Goal: Information Seeking & Learning: Check status

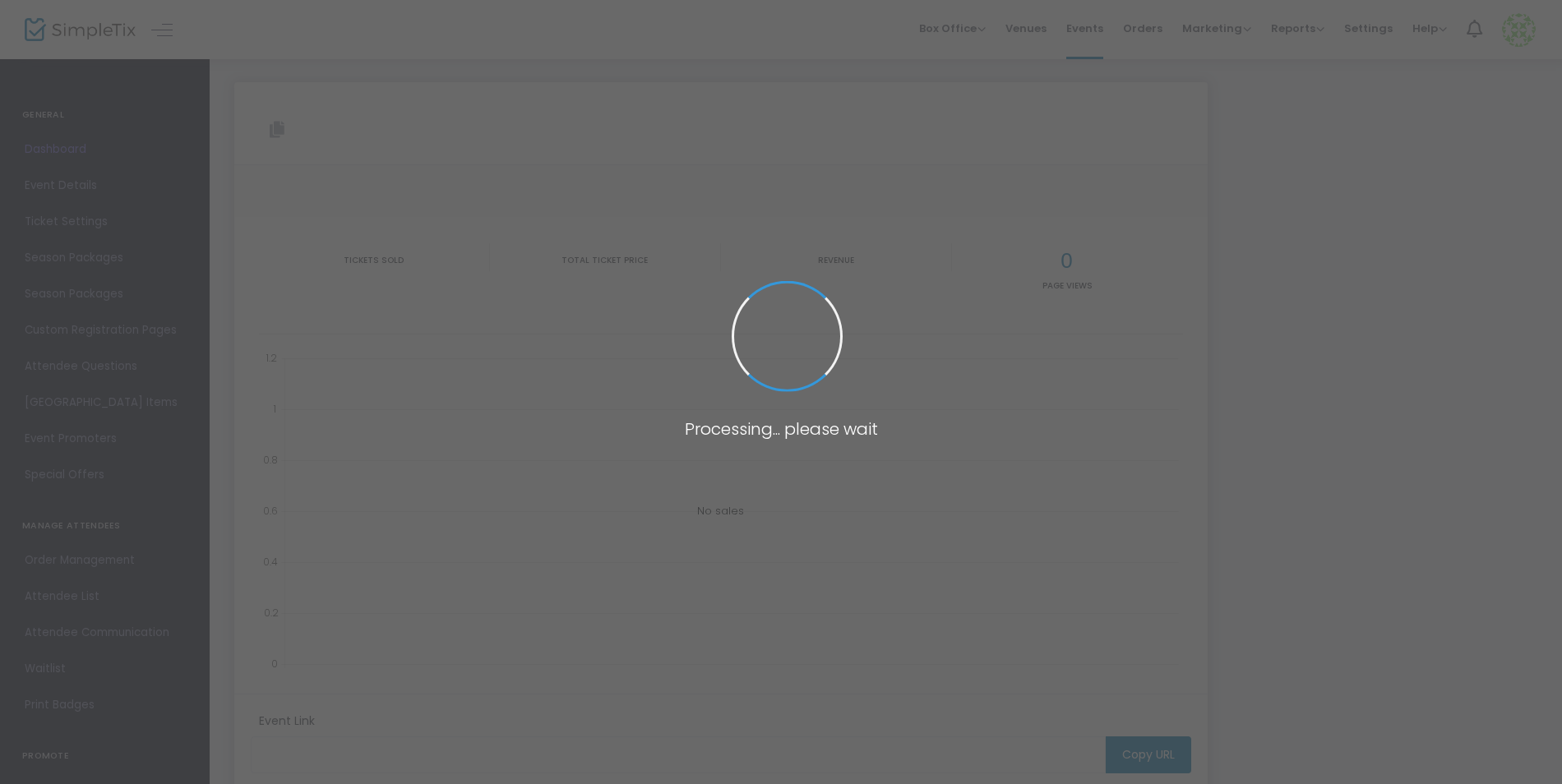
type input "[URL][DOMAIN_NAME]"
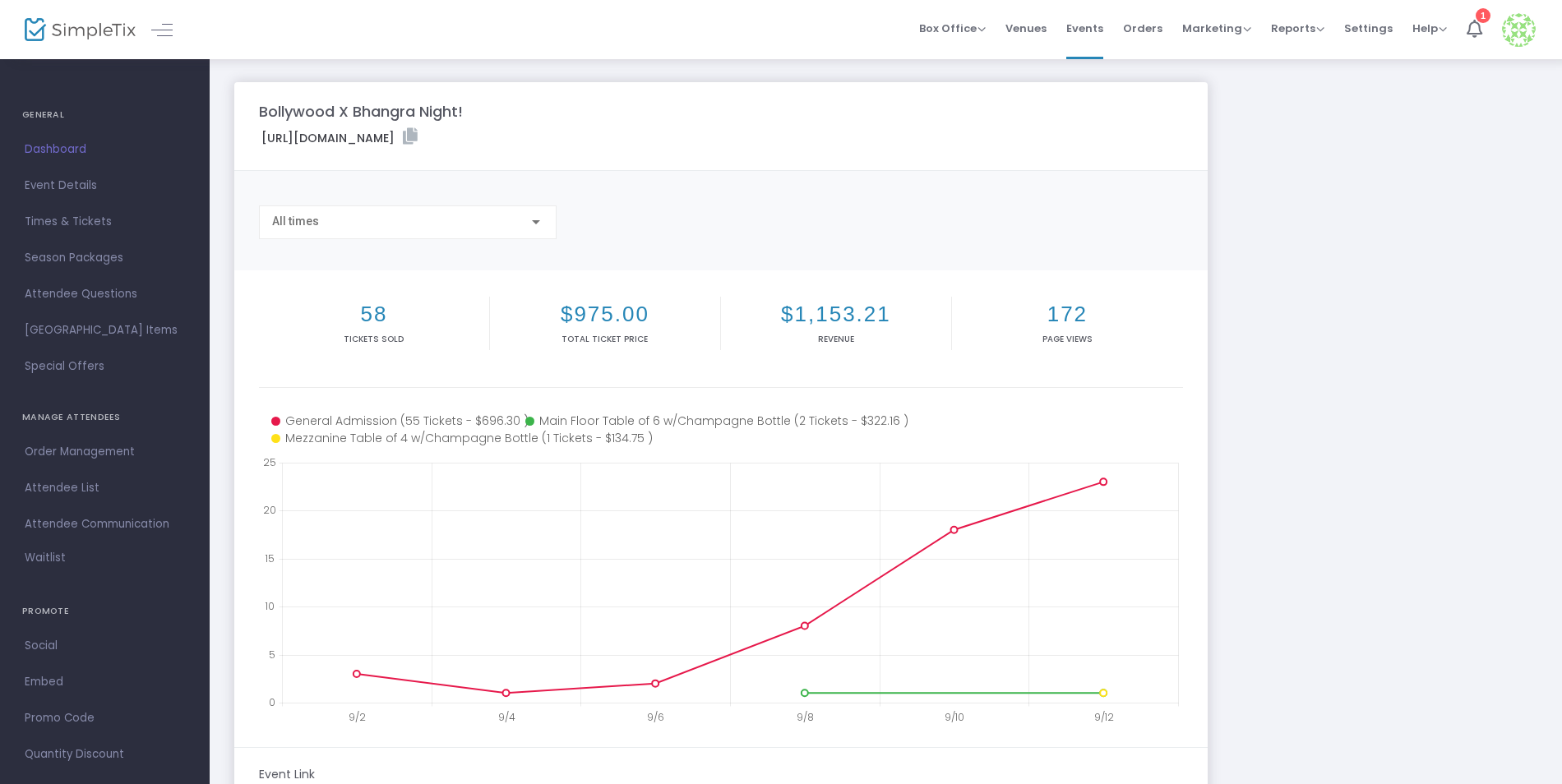
click at [851, 314] on h2 "$1,153.21" at bounding box center [835, 314] width 224 height 26
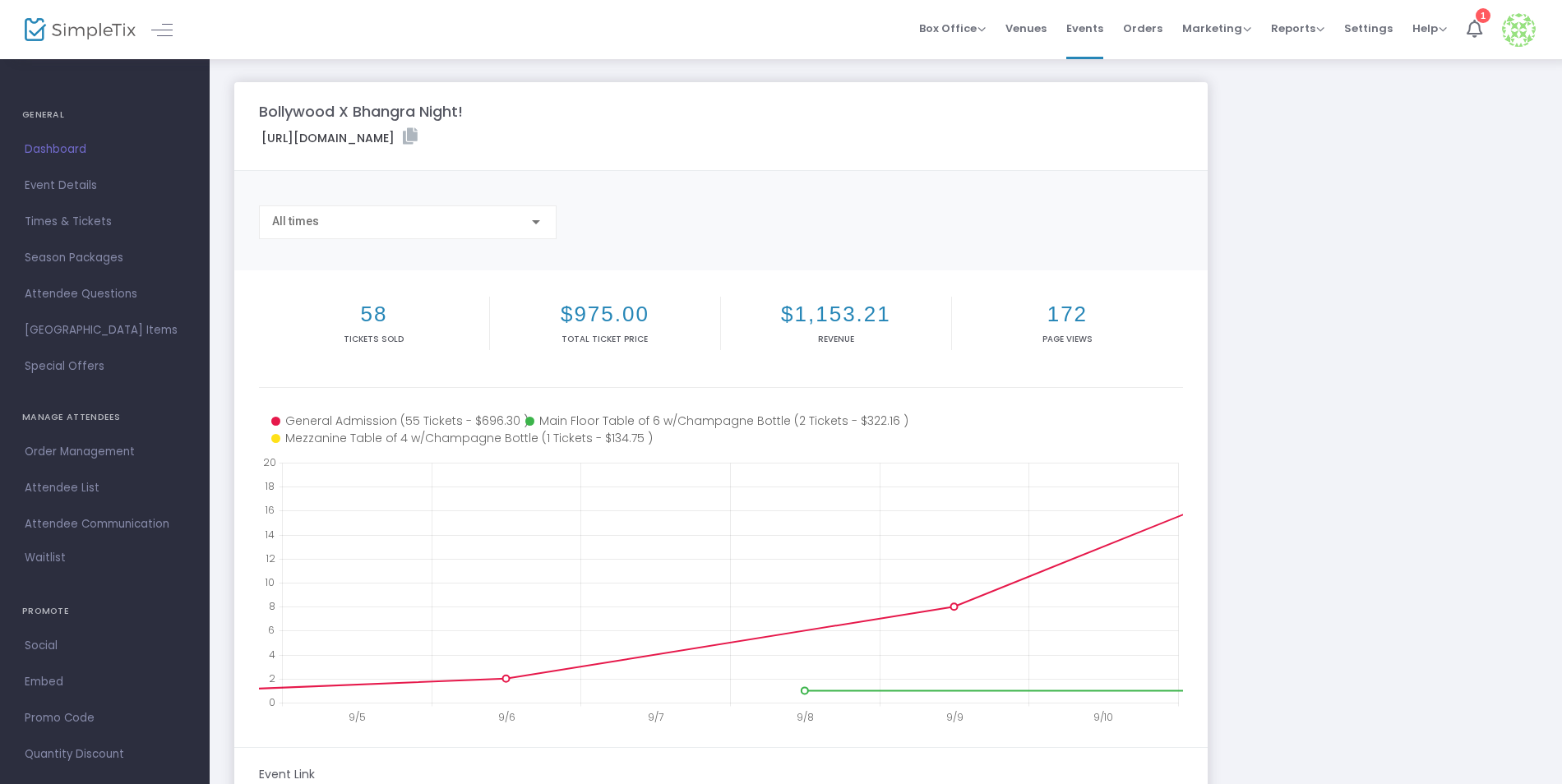
click at [542, 224] on div at bounding box center [536, 222] width 15 height 13
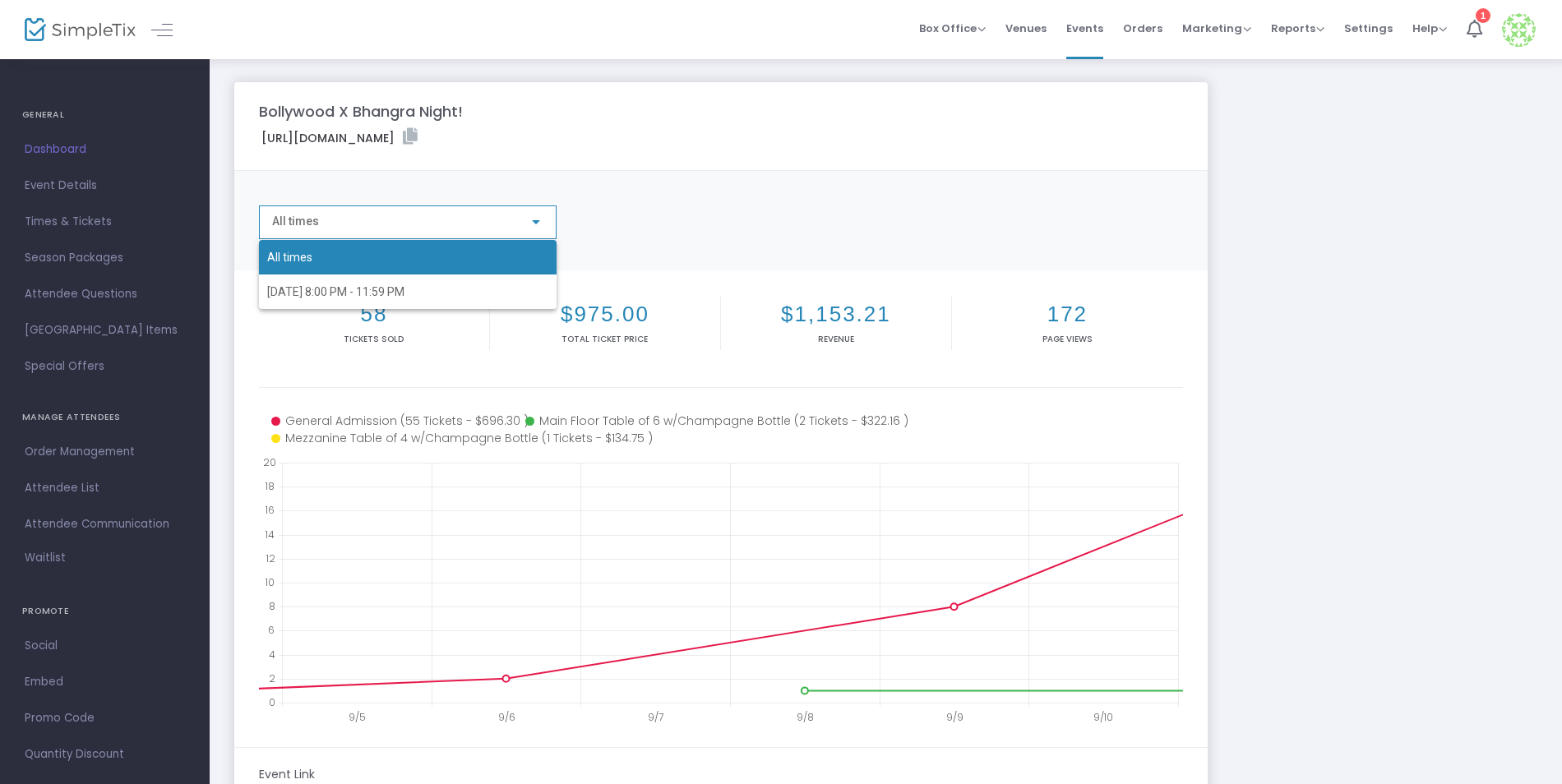
click at [668, 218] on div at bounding box center [781, 392] width 1562 height 784
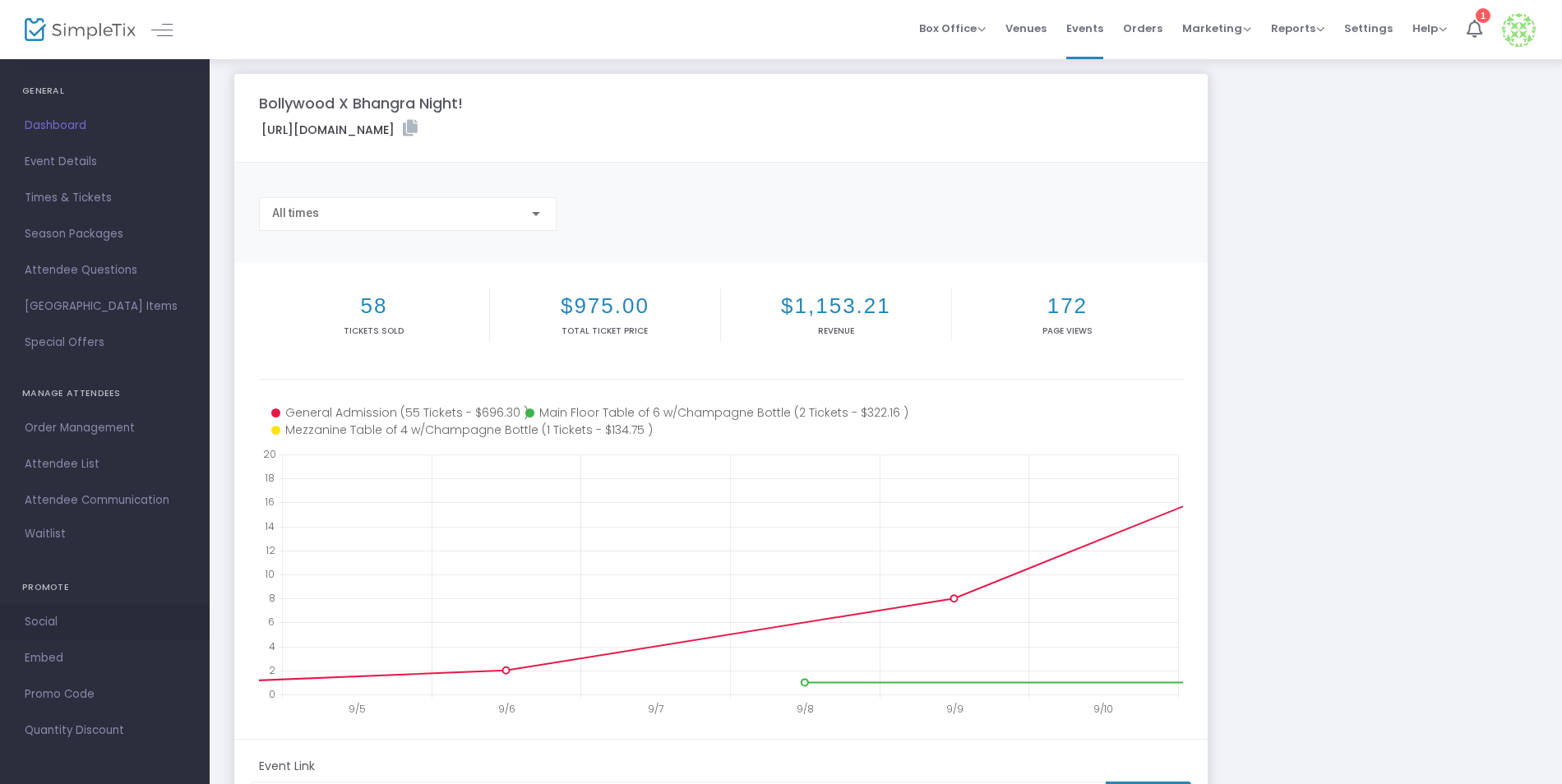
scroll to position [24, 0]
click at [1289, 30] on span "Reports" at bounding box center [1298, 28] width 54 height 16
click at [1300, 62] on li "Analytics" at bounding box center [1324, 55] width 106 height 32
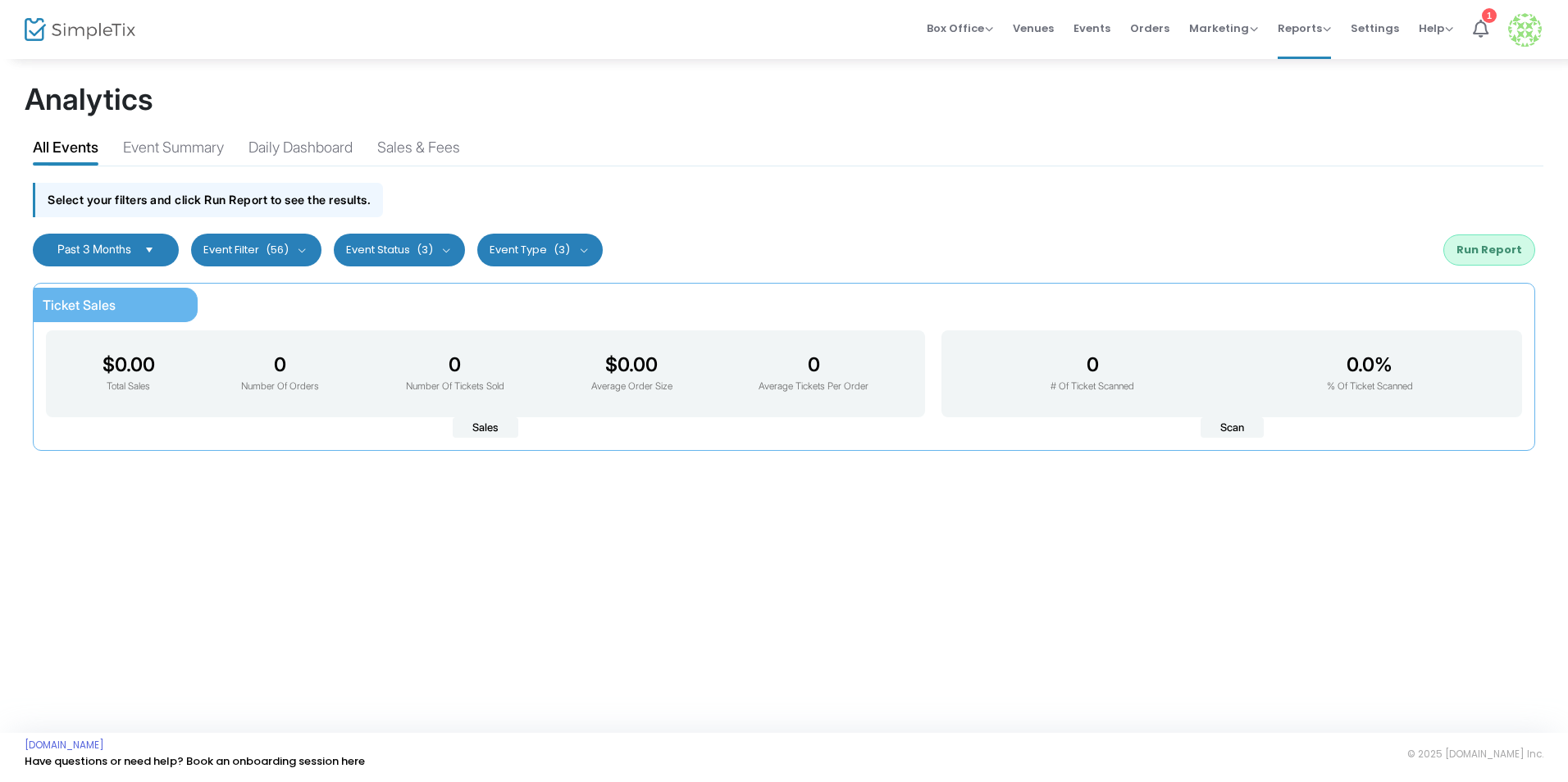
click at [154, 246] on span "Select" at bounding box center [149, 249] width 27 height 27
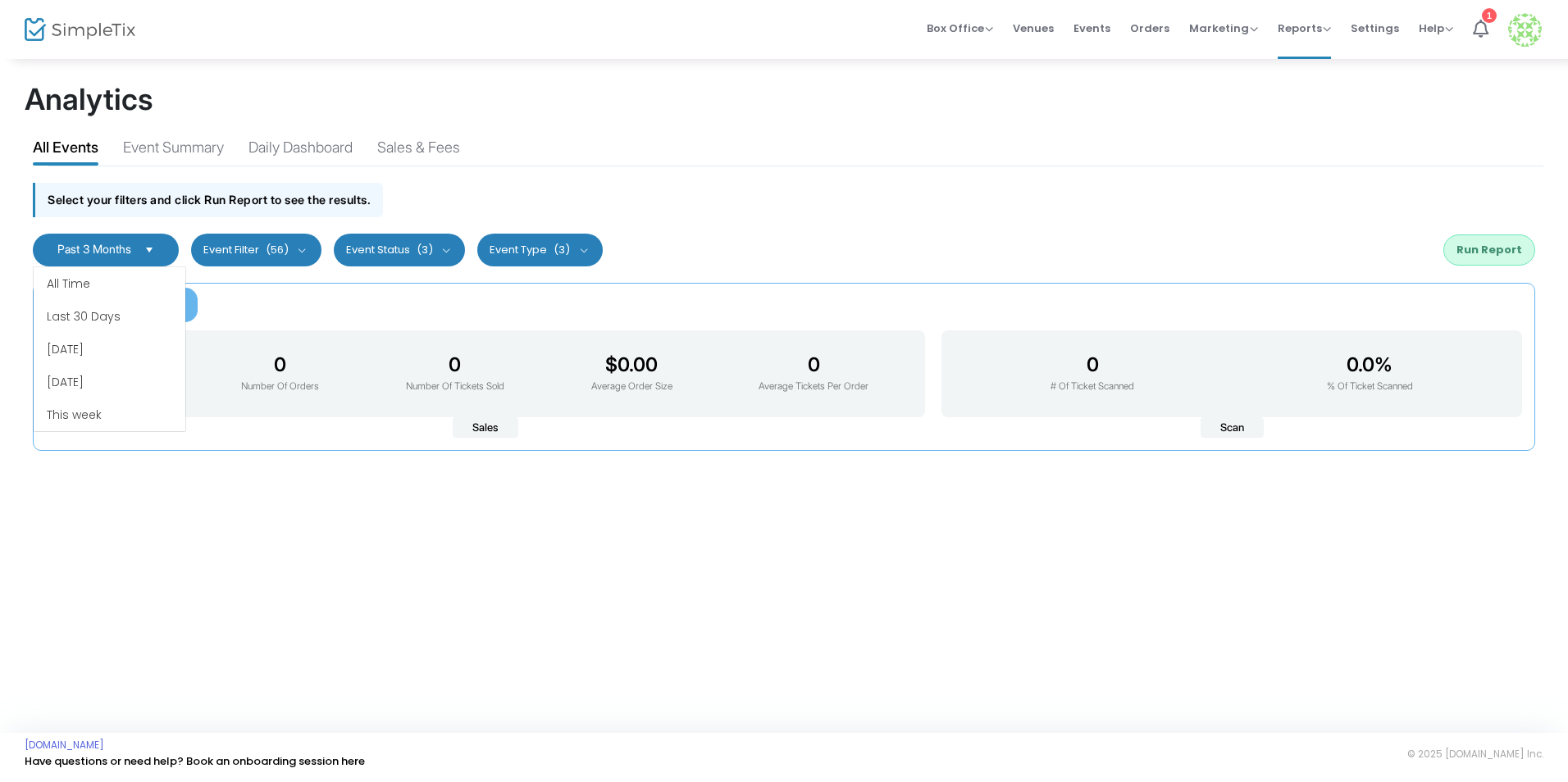
scroll to position [99, 0]
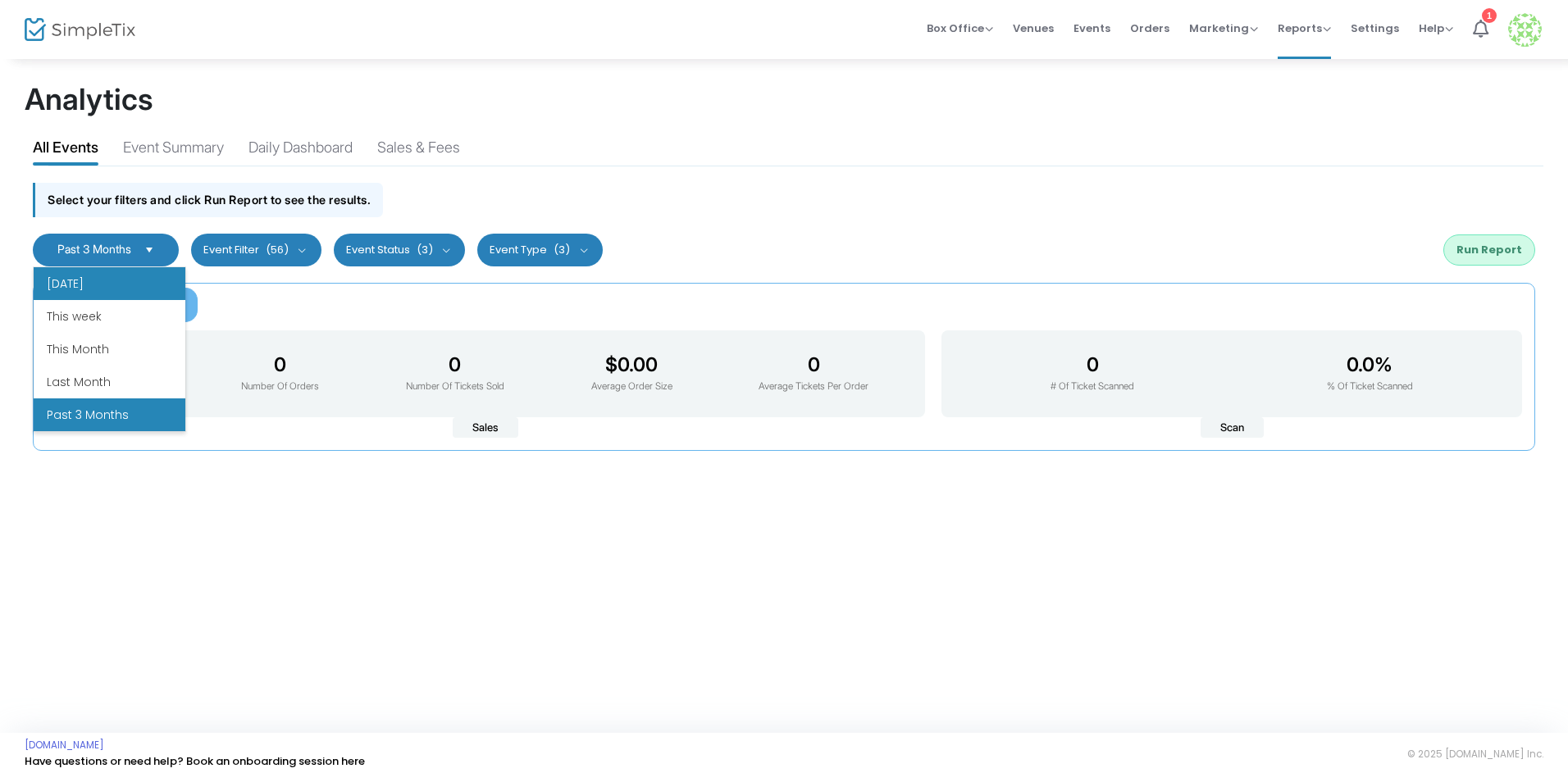
click at [119, 285] on li "Yesterday" at bounding box center [110, 284] width 152 height 33
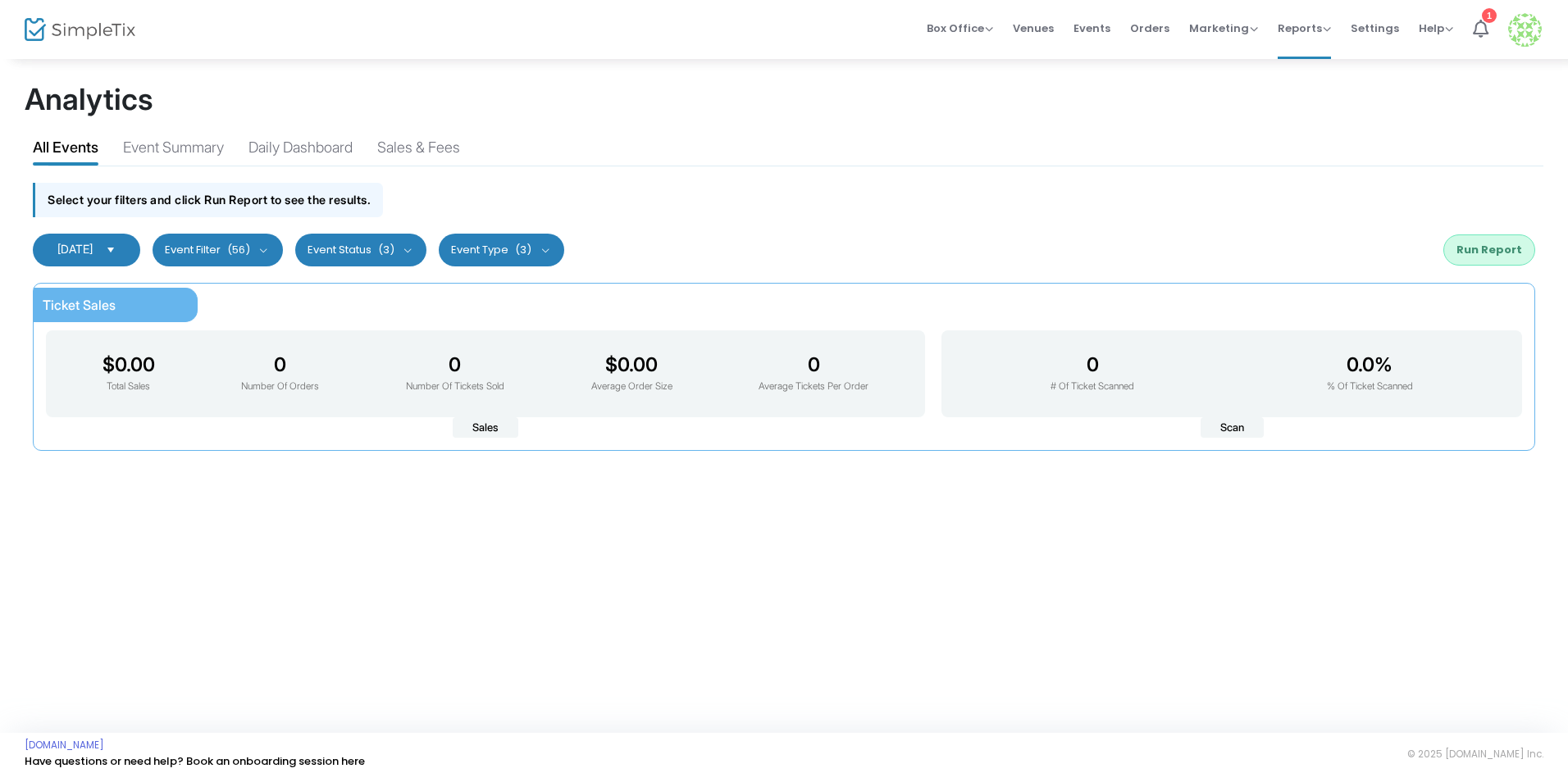
click at [229, 254] on button "Event Filter (56)" at bounding box center [217, 250] width 130 height 33
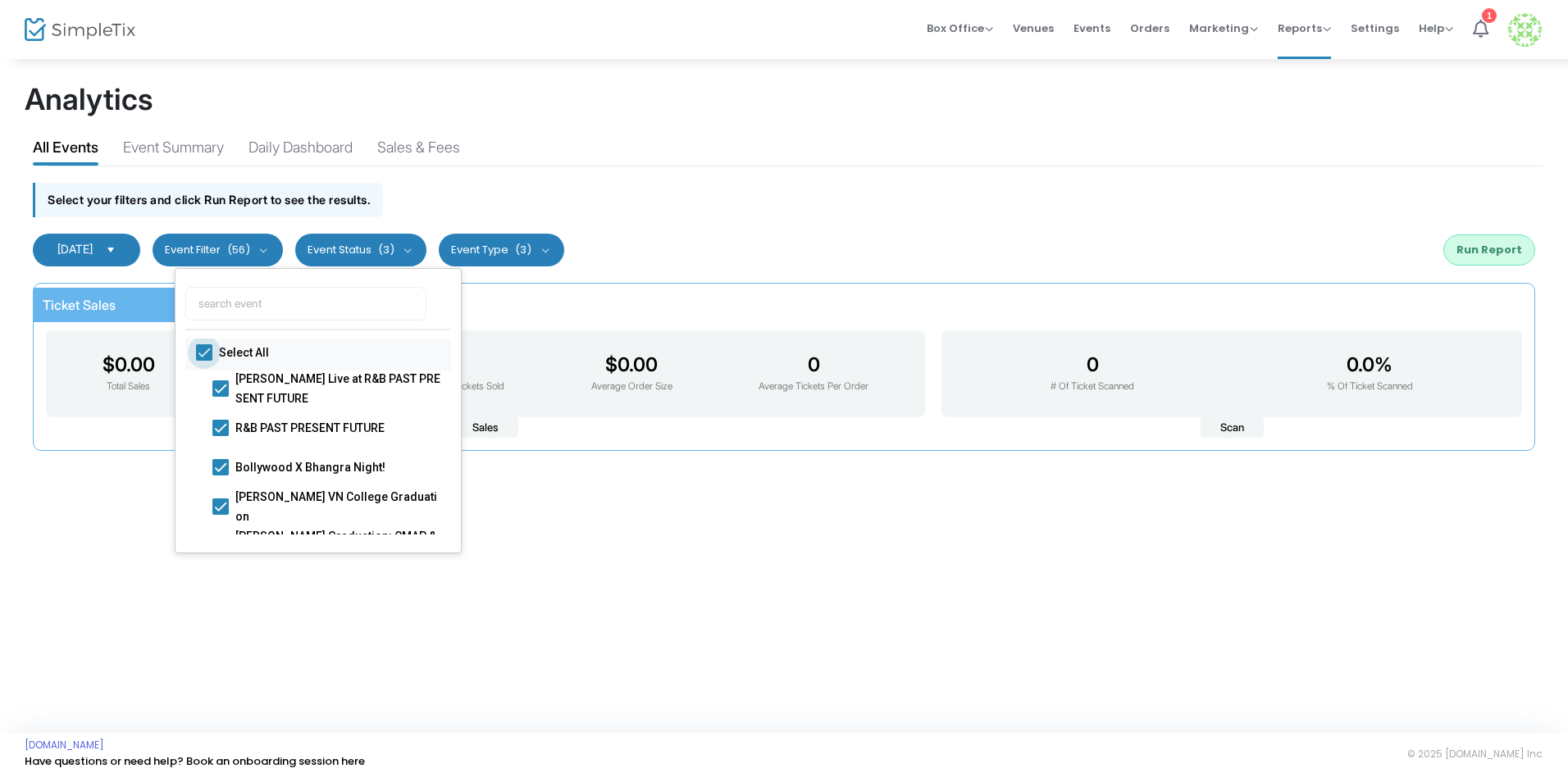
click at [205, 360] on span at bounding box center [204, 352] width 16 height 16
click at [204, 361] on input "Select All" at bounding box center [203, 361] width 1 height 1
checkbox input "false"
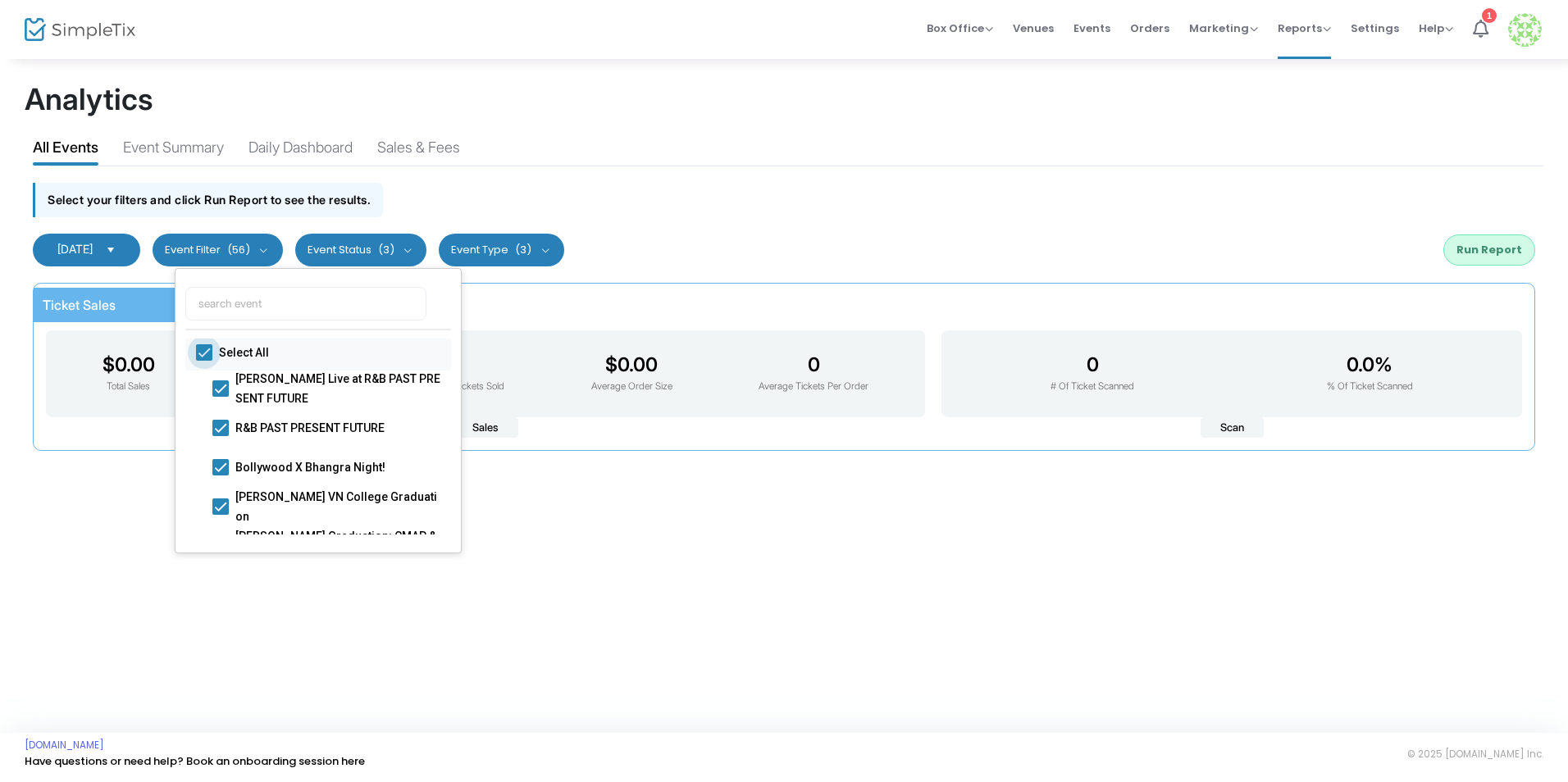
checkbox input "false"
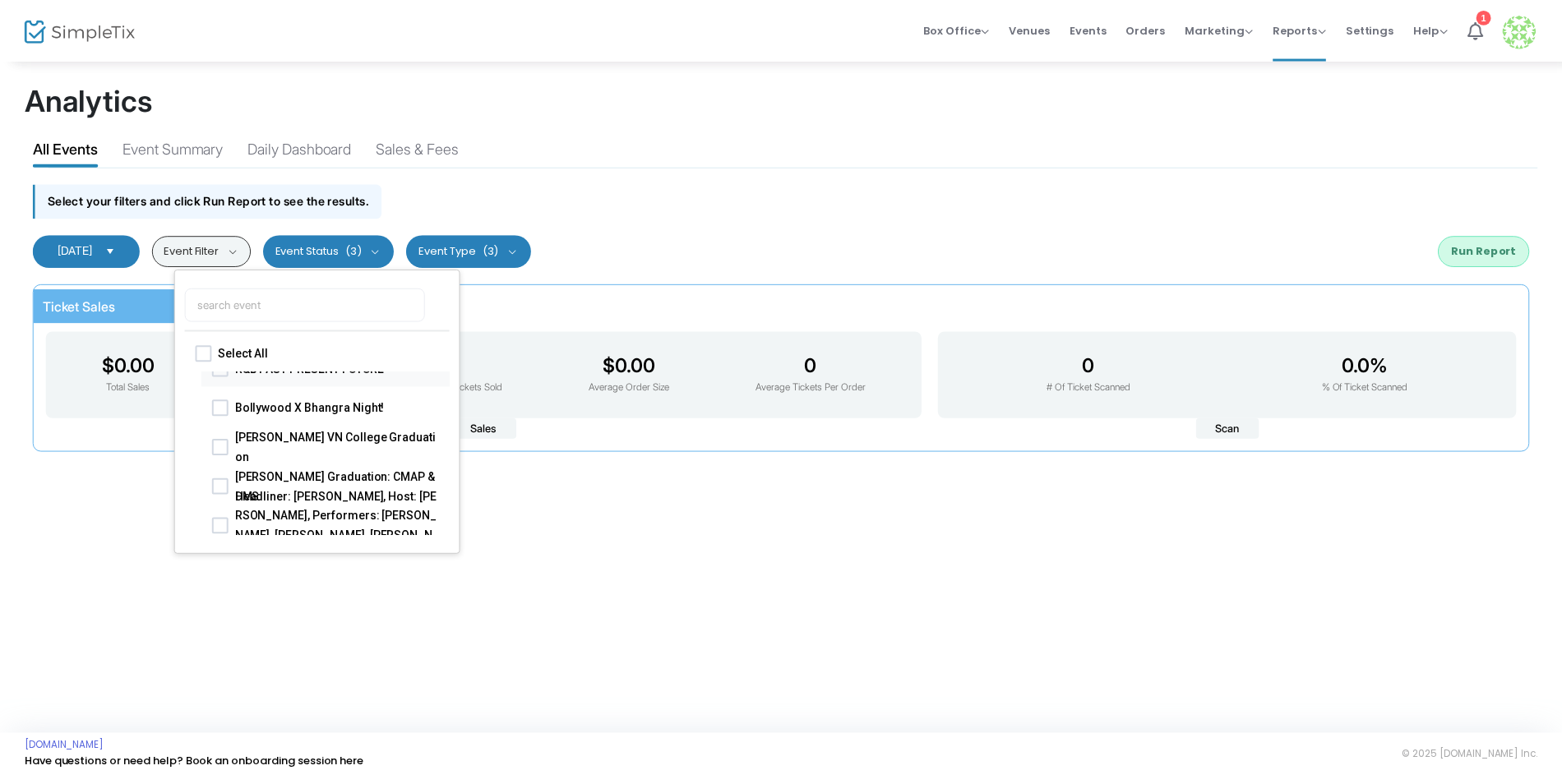
scroll to position [61, 0]
click at [223, 412] on span at bounding box center [221, 407] width 17 height 17
click at [221, 415] on input "Bollywood X Bhangra Night!" at bounding box center [220, 415] width 1 height 1
checkbox input "true"
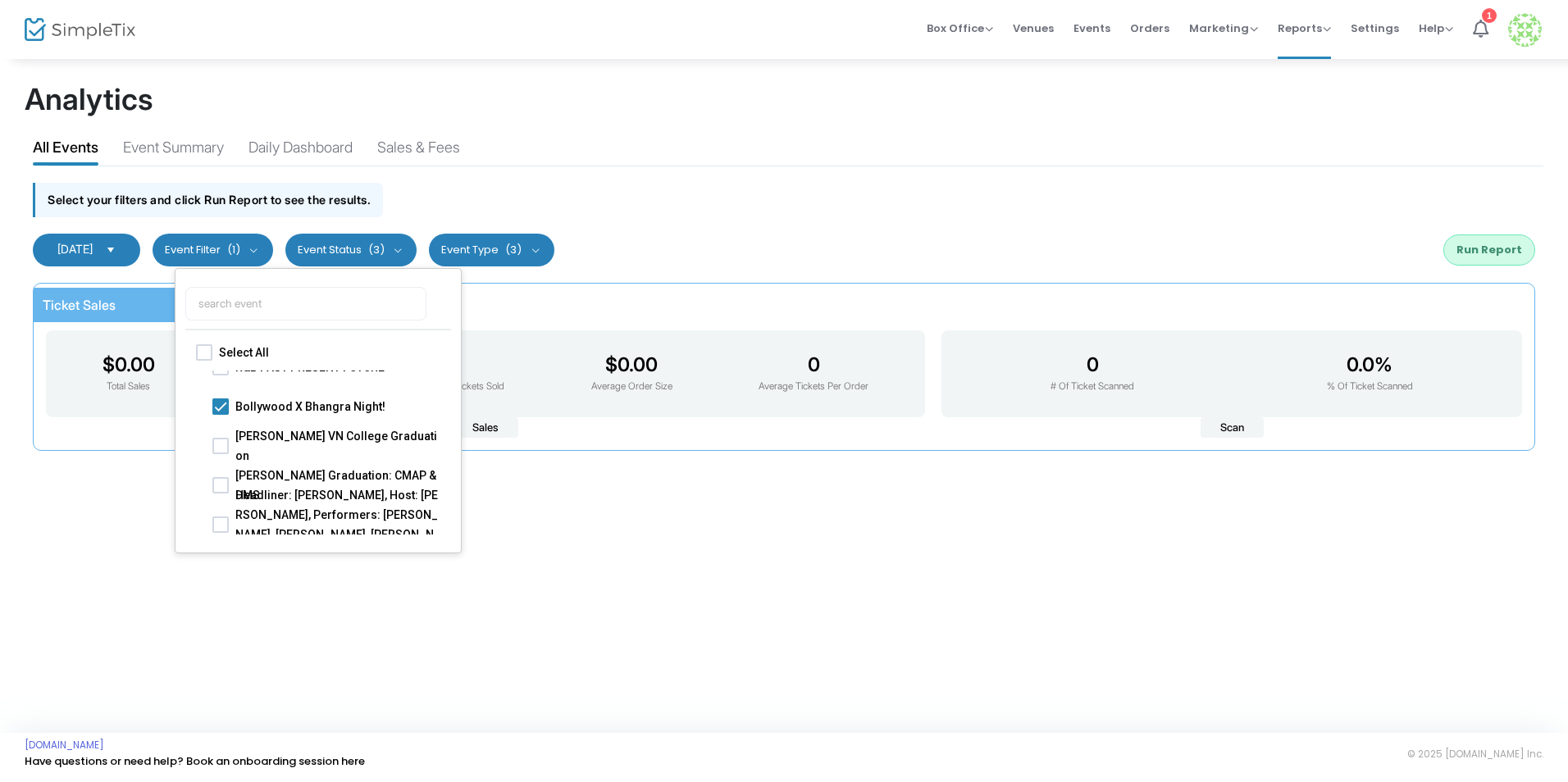
click at [379, 256] on button "Event Status (3)" at bounding box center [352, 250] width 132 height 33
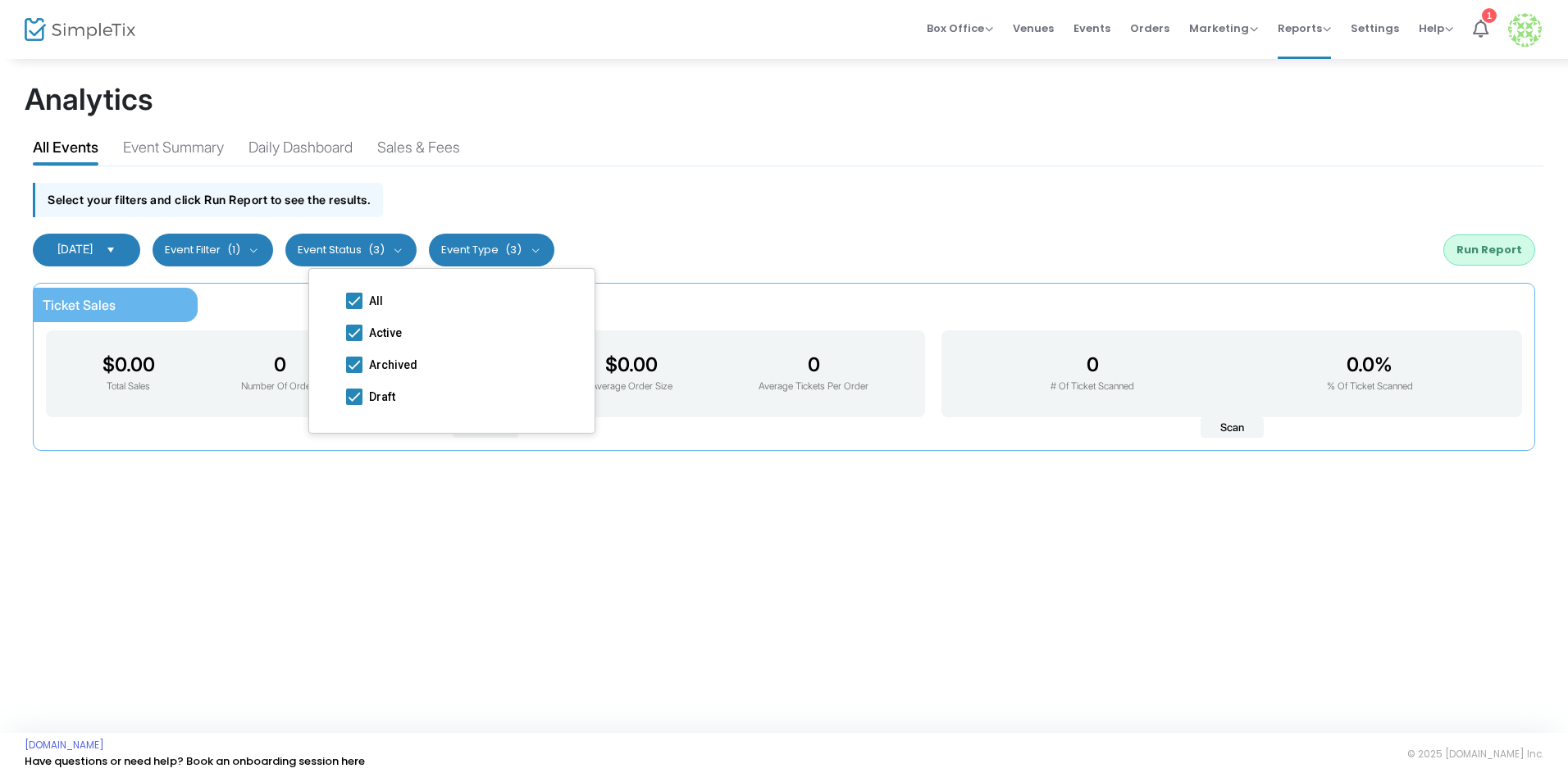
click at [474, 215] on div "Select your filters and click Run Report to see the results." at bounding box center [784, 195] width 1519 height 58
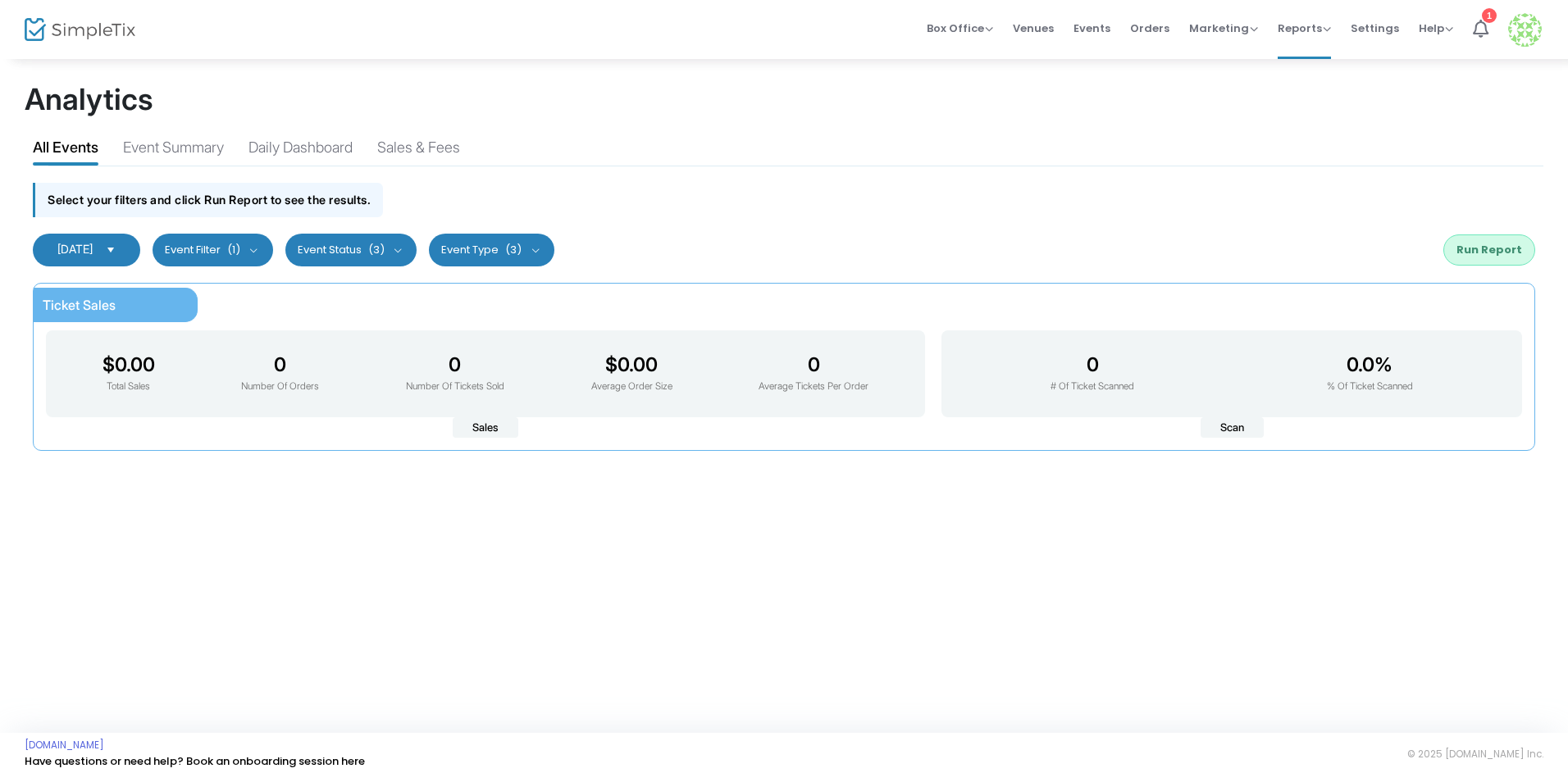
click at [483, 241] on button "Event Type (3)" at bounding box center [492, 250] width 125 height 33
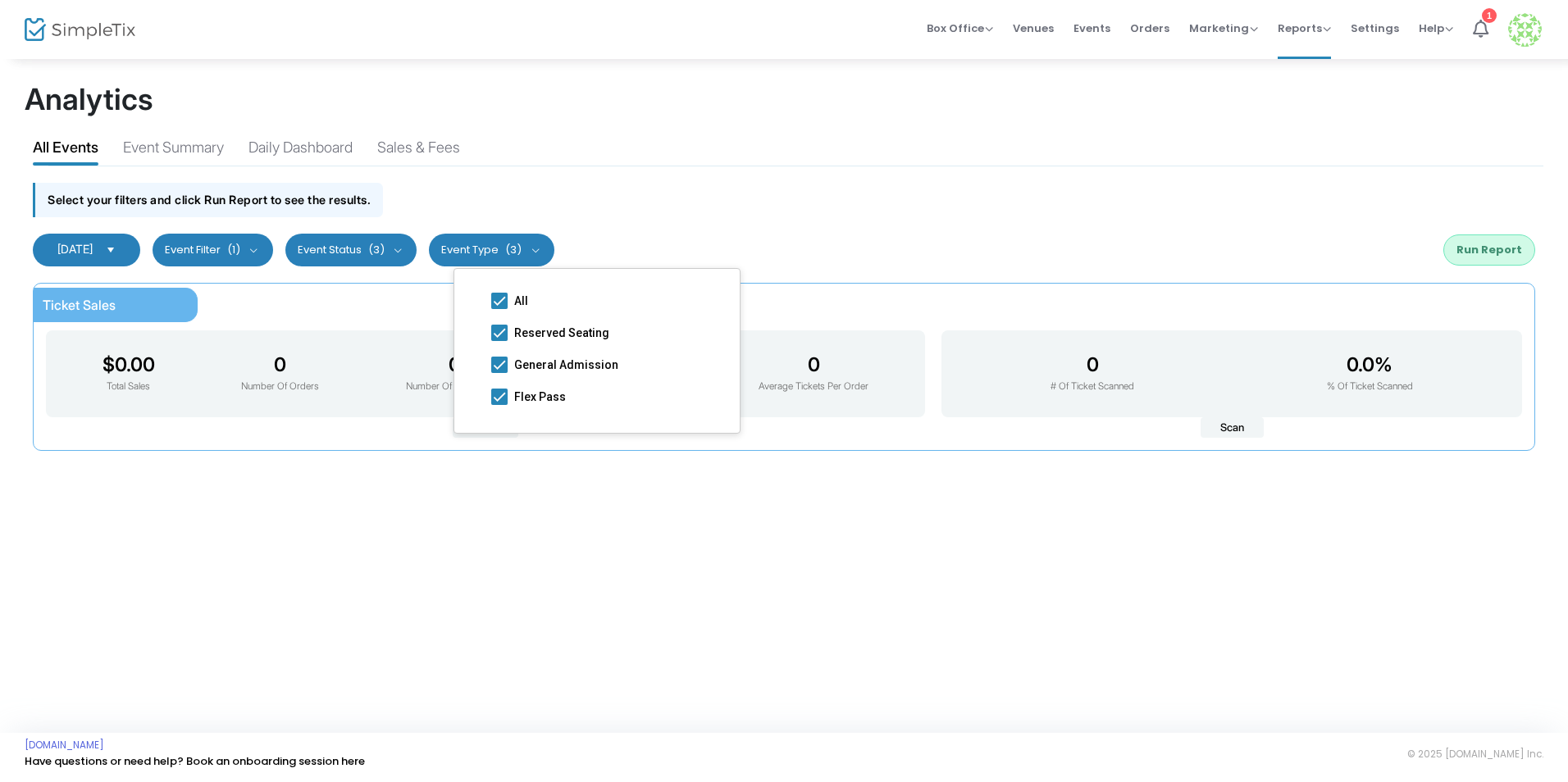
click at [525, 164] on div "All Events Event Summary Daily Dashboard Sales & Fees" at bounding box center [784, 144] width 1519 height 42
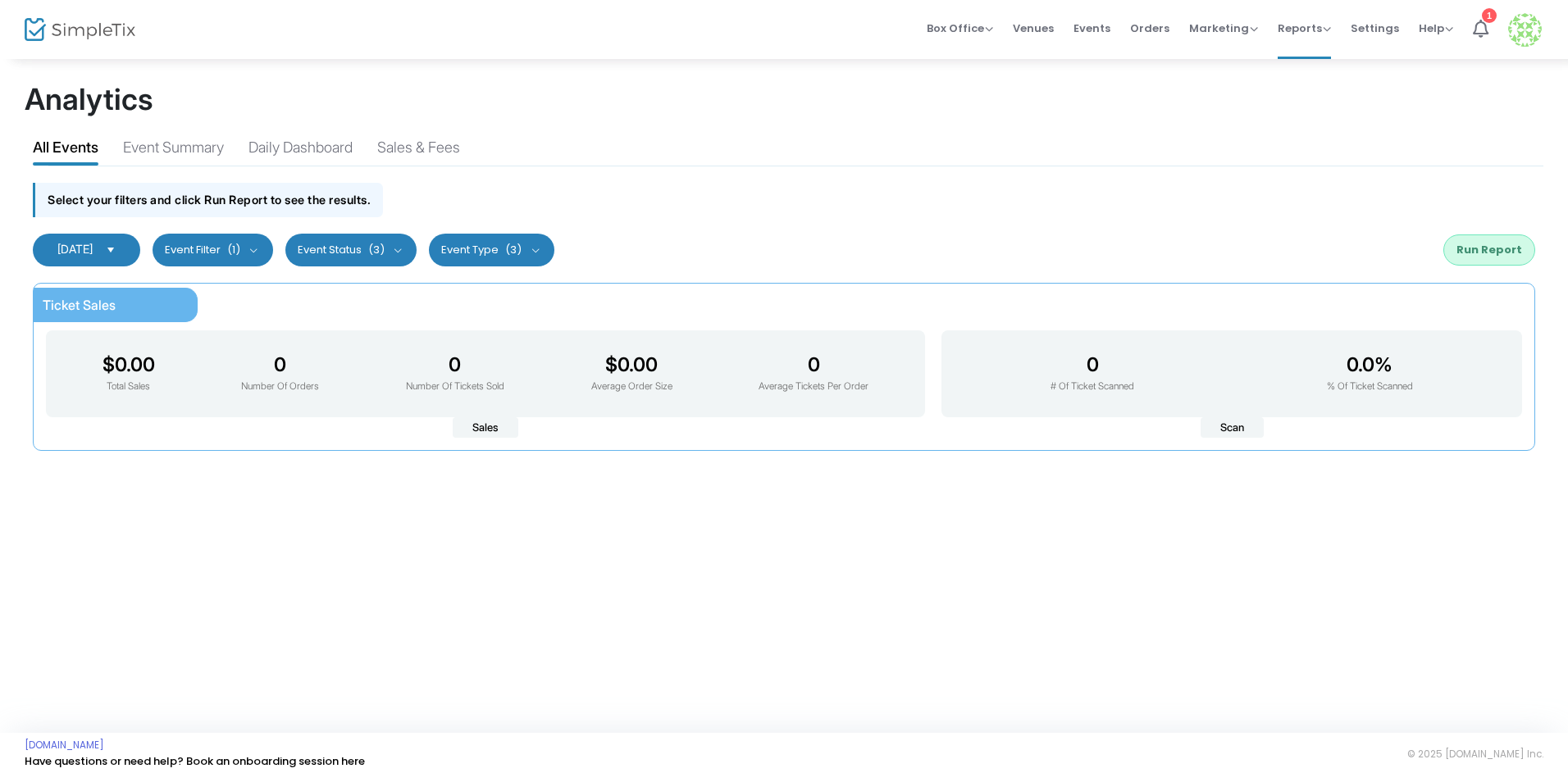
click at [1472, 258] on button "Run Report" at bounding box center [1490, 250] width 92 height 31
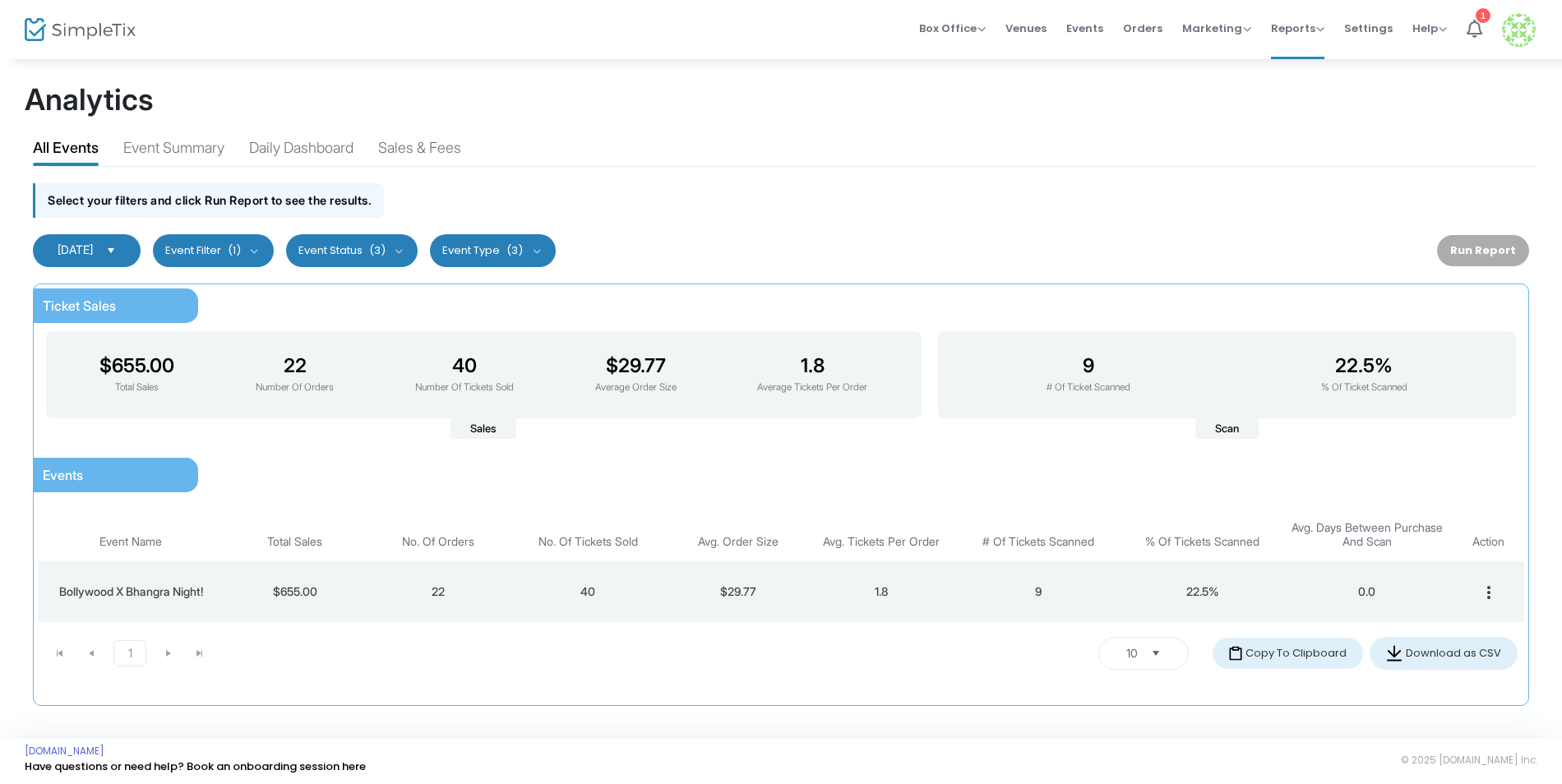
click at [248, 239] on button "Event Filter (1)" at bounding box center [213, 251] width 121 height 33
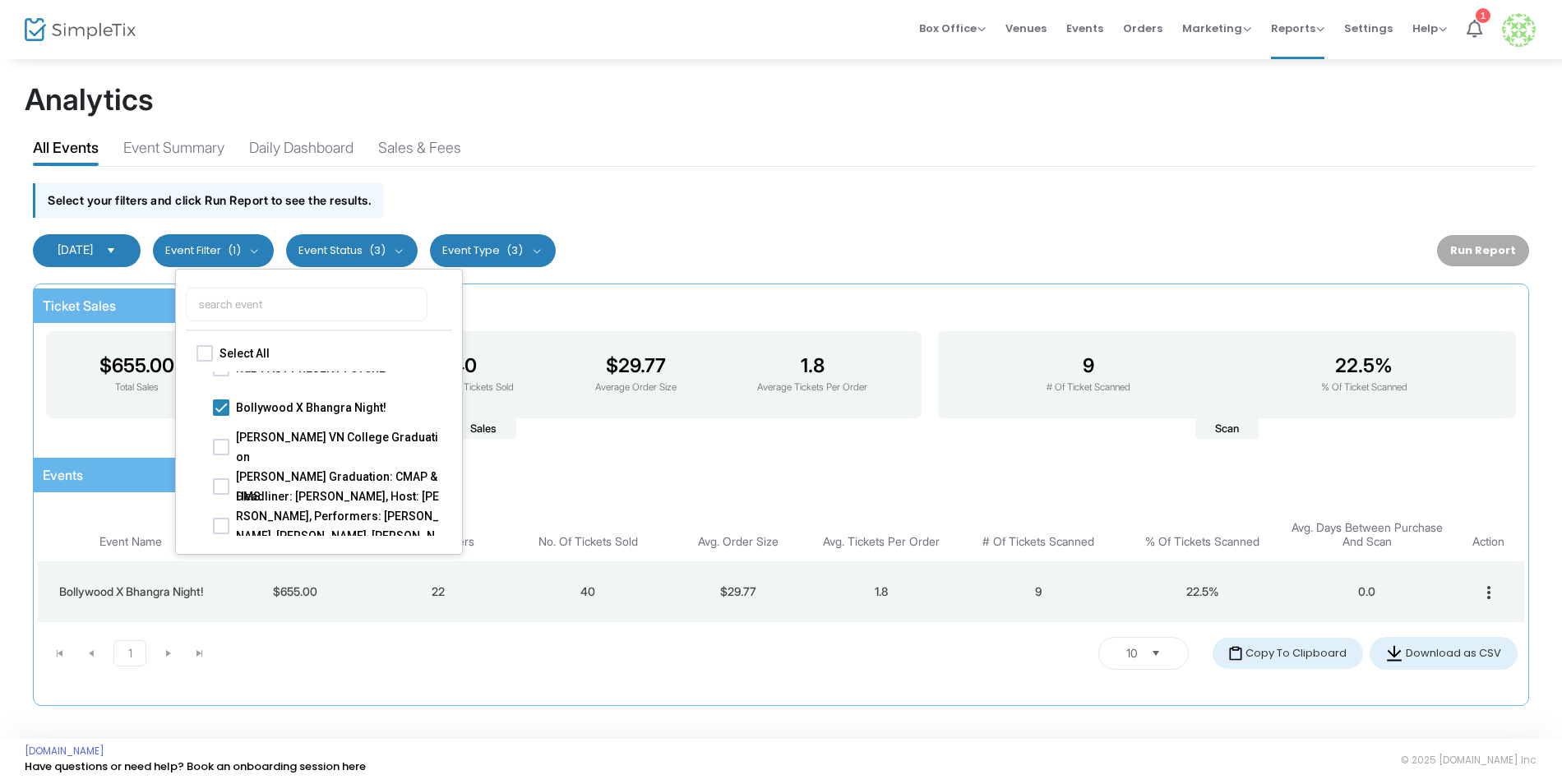
click at [340, 239] on button "Event Status (3)" at bounding box center [353, 251] width 132 height 33
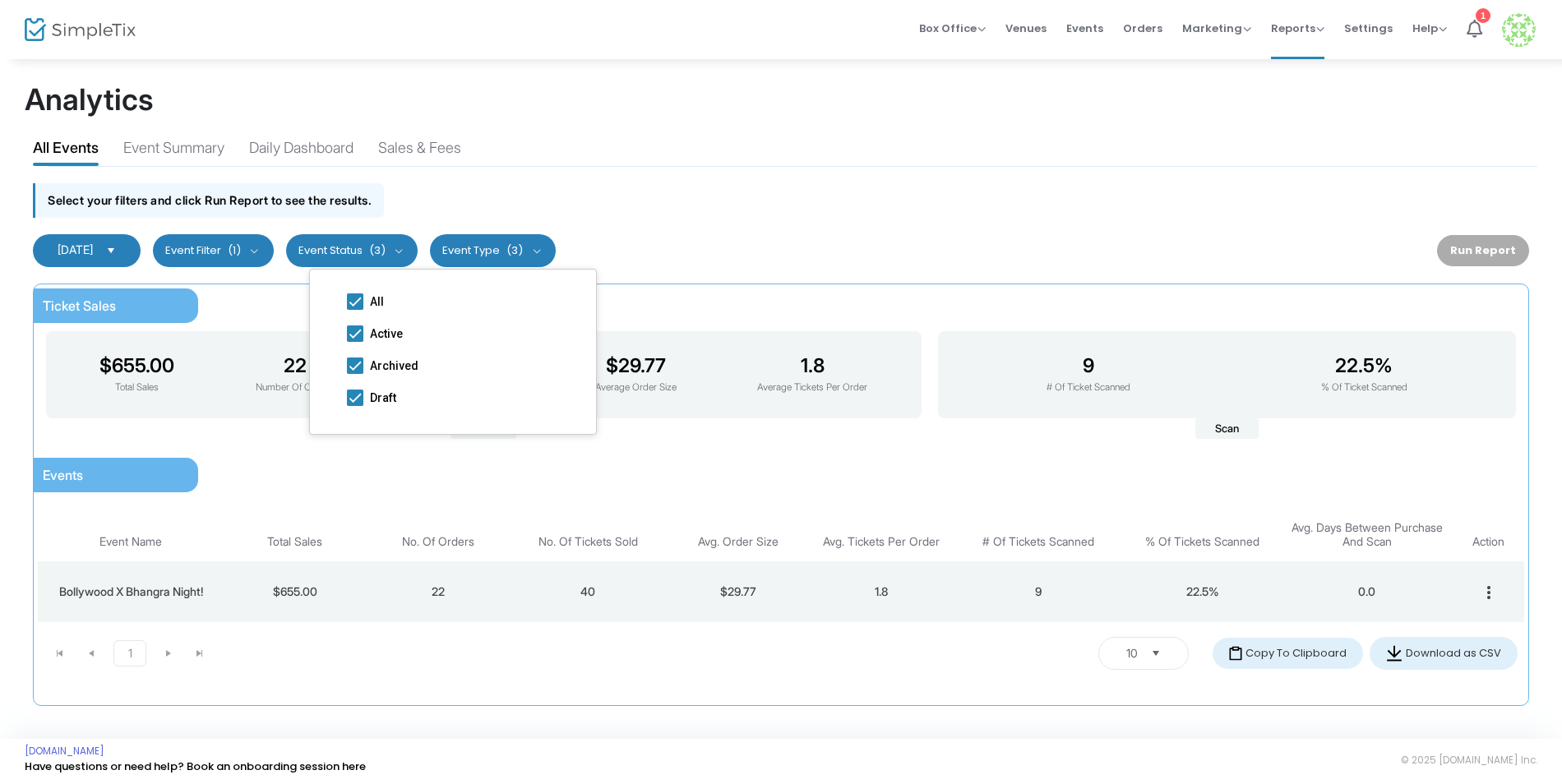
click at [497, 245] on button "Event Type (3)" at bounding box center [493, 251] width 125 height 33
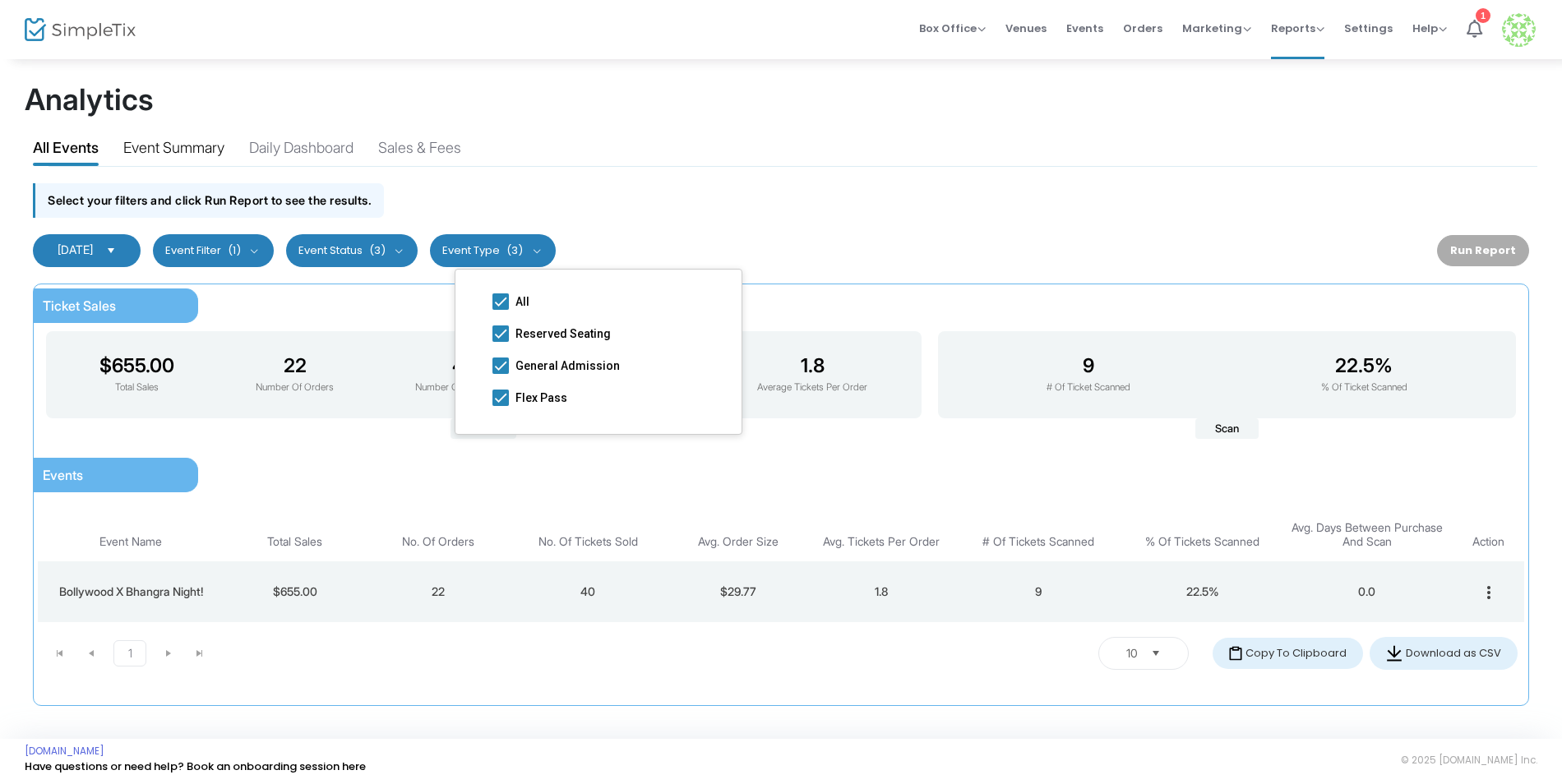
click at [151, 153] on div "Event Summary" at bounding box center [173, 150] width 102 height 29
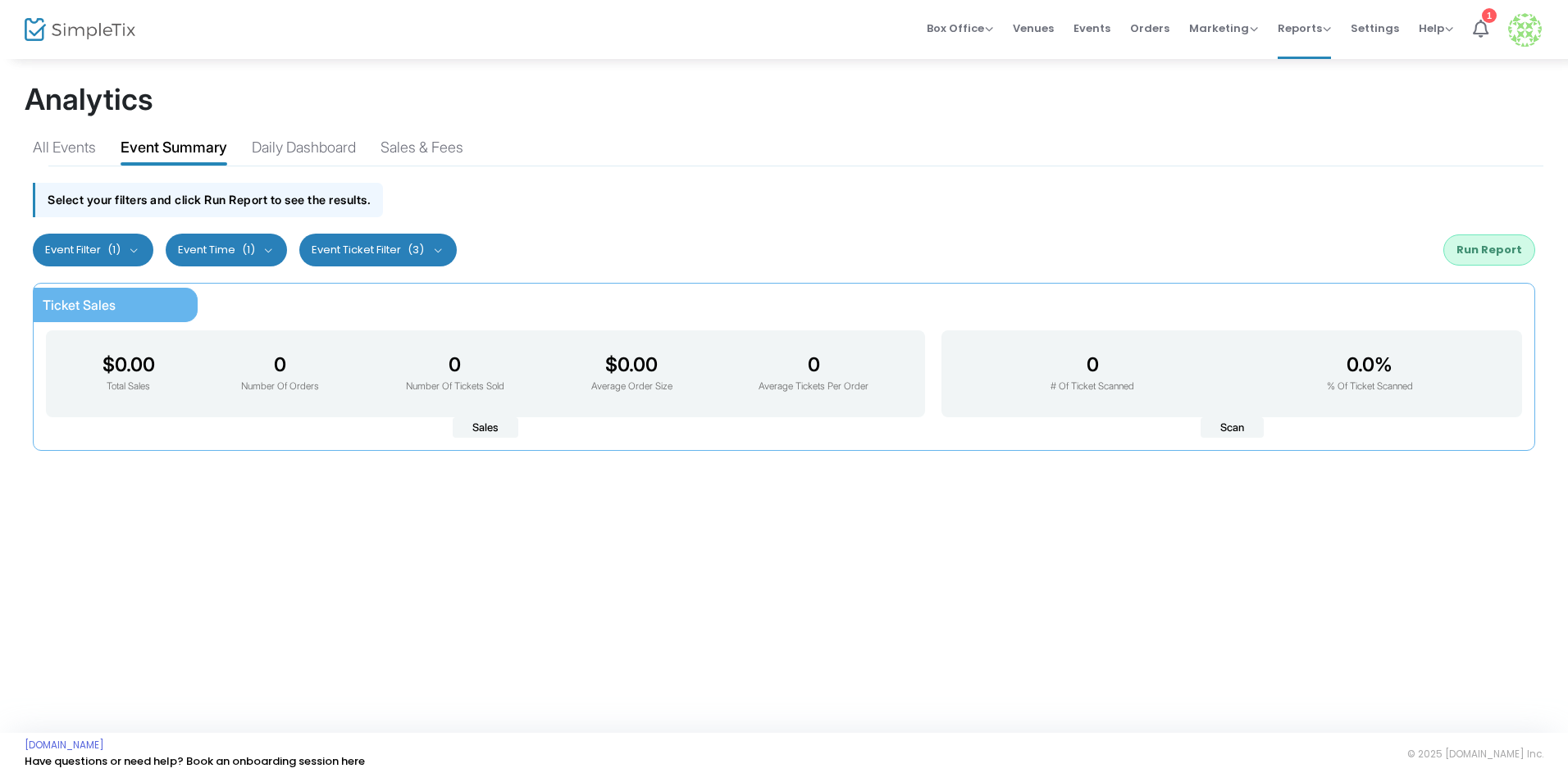
click at [124, 252] on button "Event Filter (1)" at bounding box center [93, 250] width 120 height 33
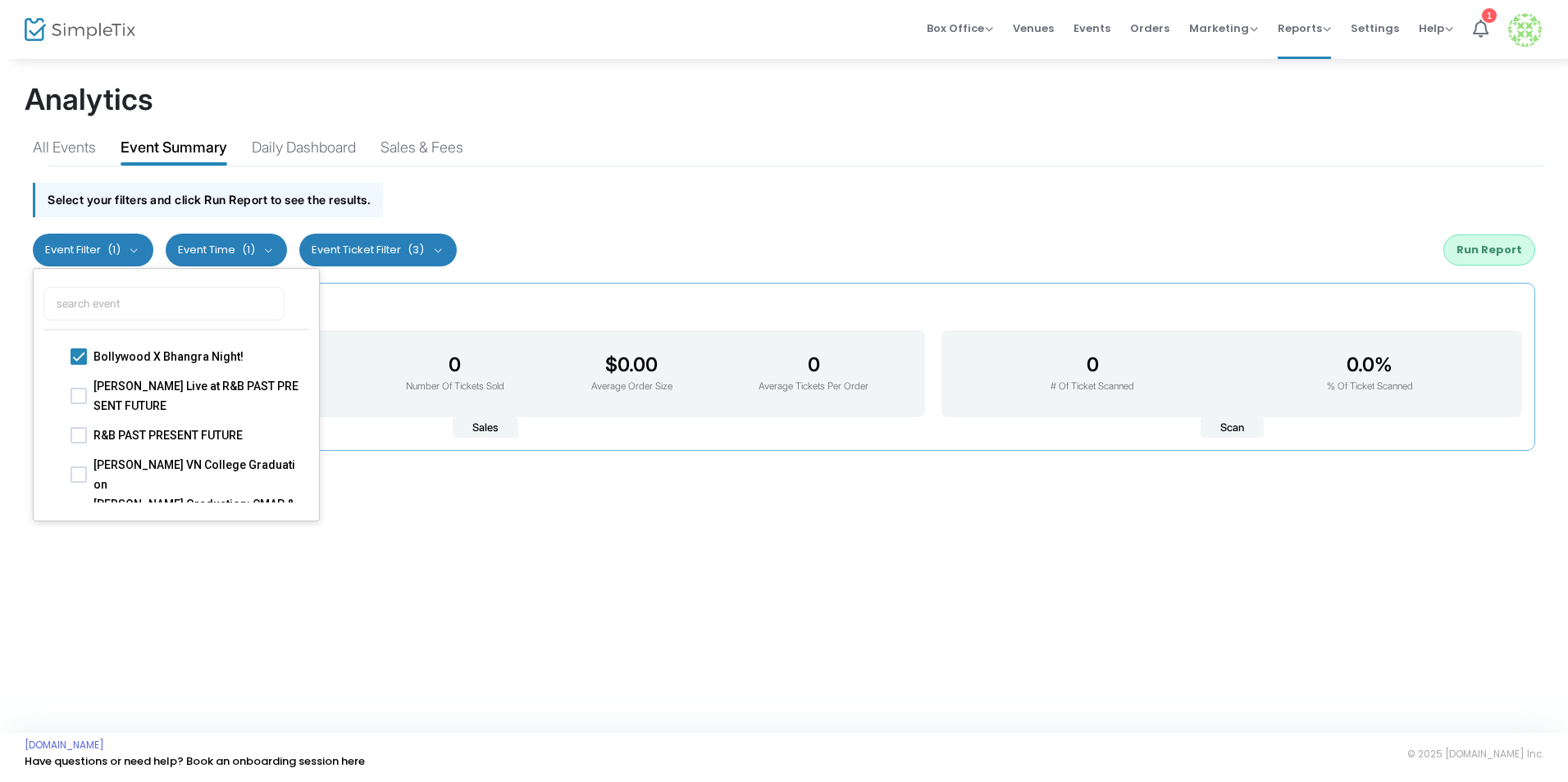
click at [124, 252] on button "Event Filter (1)" at bounding box center [93, 250] width 120 height 33
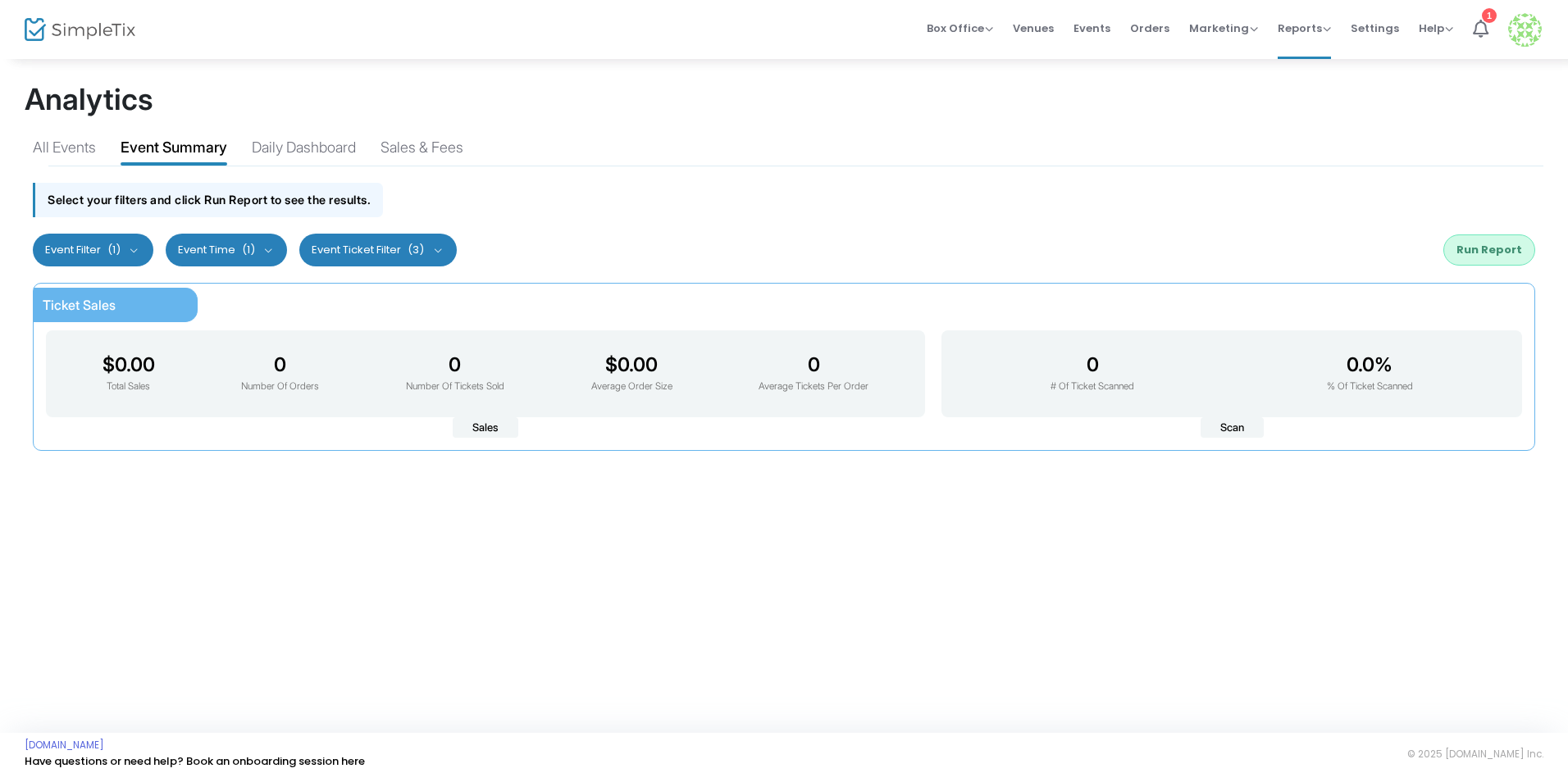
click at [1492, 249] on button "Run Report" at bounding box center [1490, 250] width 92 height 31
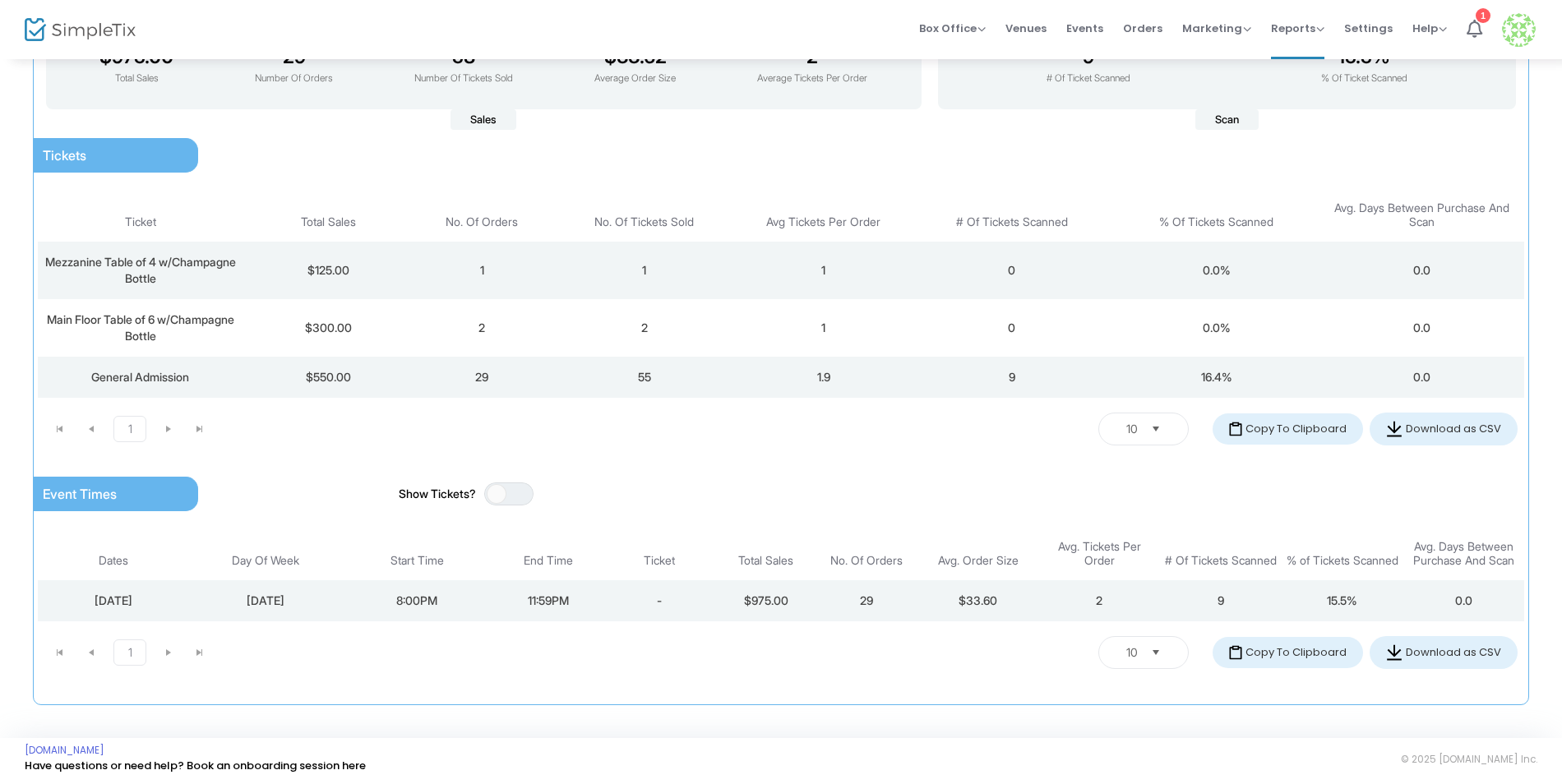
scroll to position [312, 0]
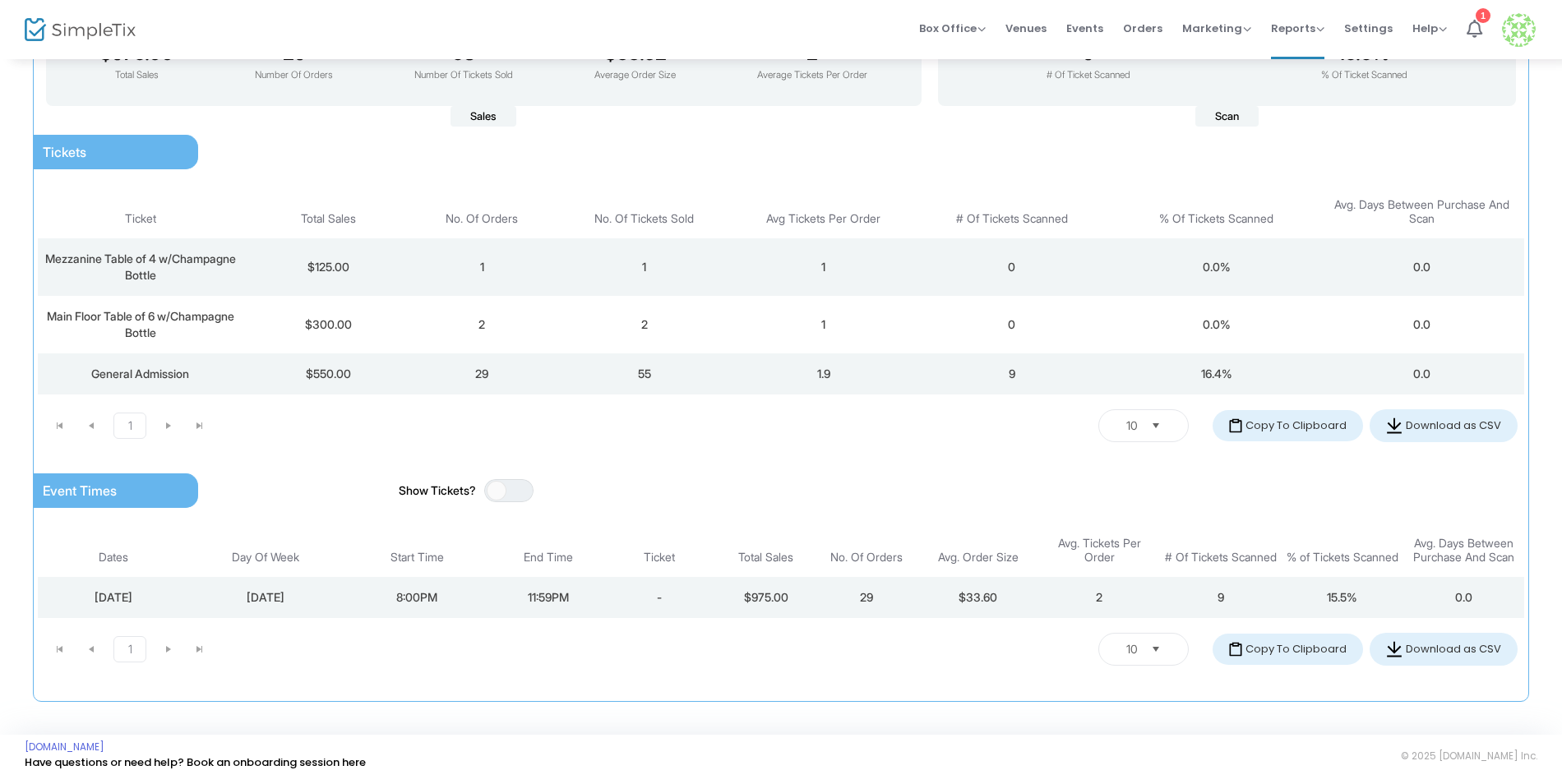
click at [329, 270] on span "$125.00" at bounding box center [328, 267] width 42 height 14
click at [164, 273] on span "Mezzanine Table of 4 w/Champagne Bottle" at bounding box center [140, 267] width 191 height 31
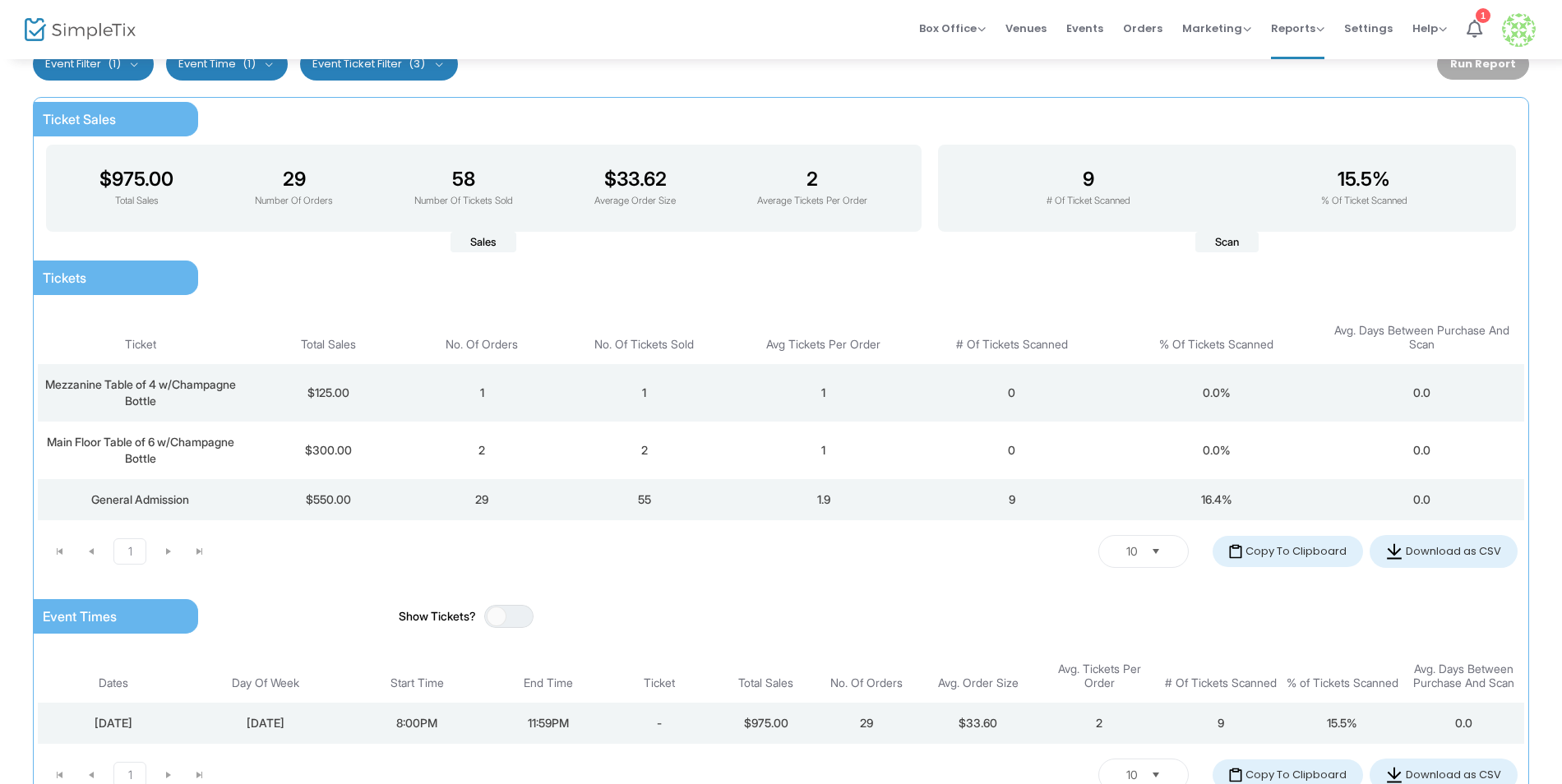
scroll to position [173, 0]
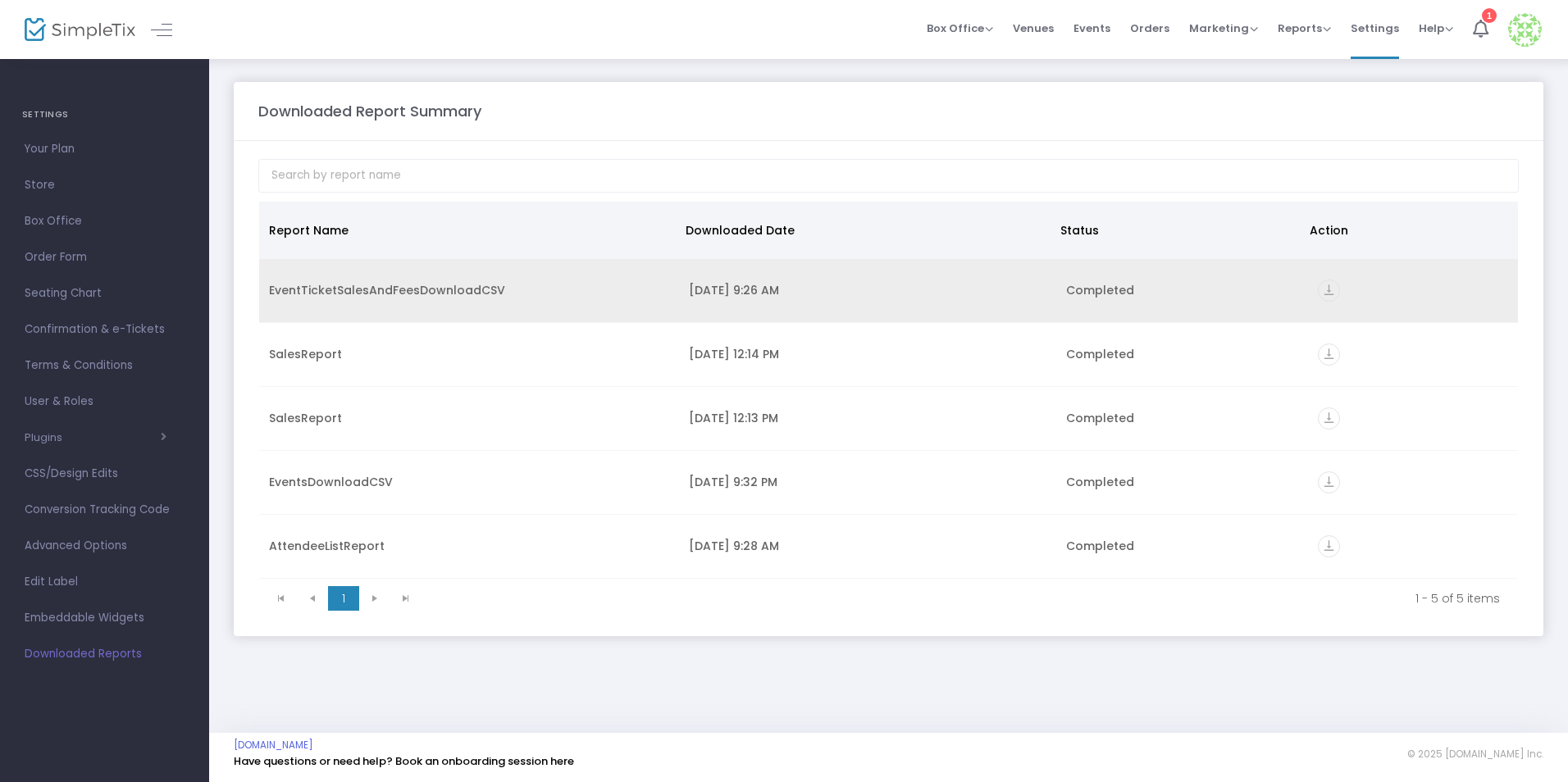
click at [558, 295] on div "EventTicketSalesAndFeesDownloadCSV" at bounding box center [469, 291] width 400 height 16
click at [1328, 292] on icon "vertical_align_bottom" at bounding box center [1329, 291] width 22 height 22
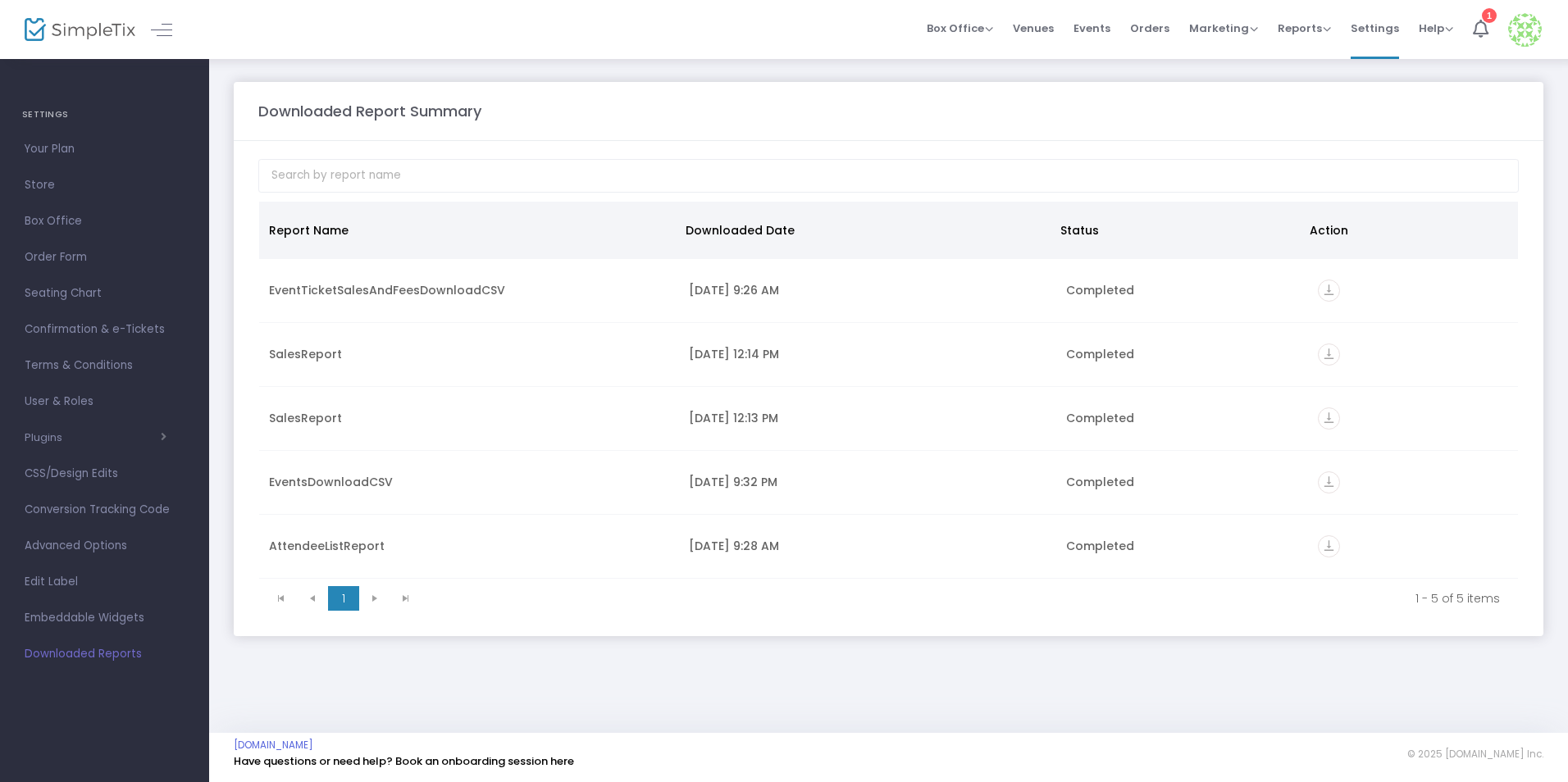
click at [820, 107] on div "Downloaded Report Summary" at bounding box center [889, 111] width 1277 height 22
click at [1300, 26] on span "Reports" at bounding box center [1304, 28] width 54 height 16
click at [1332, 54] on li "Analytics" at bounding box center [1331, 55] width 106 height 32
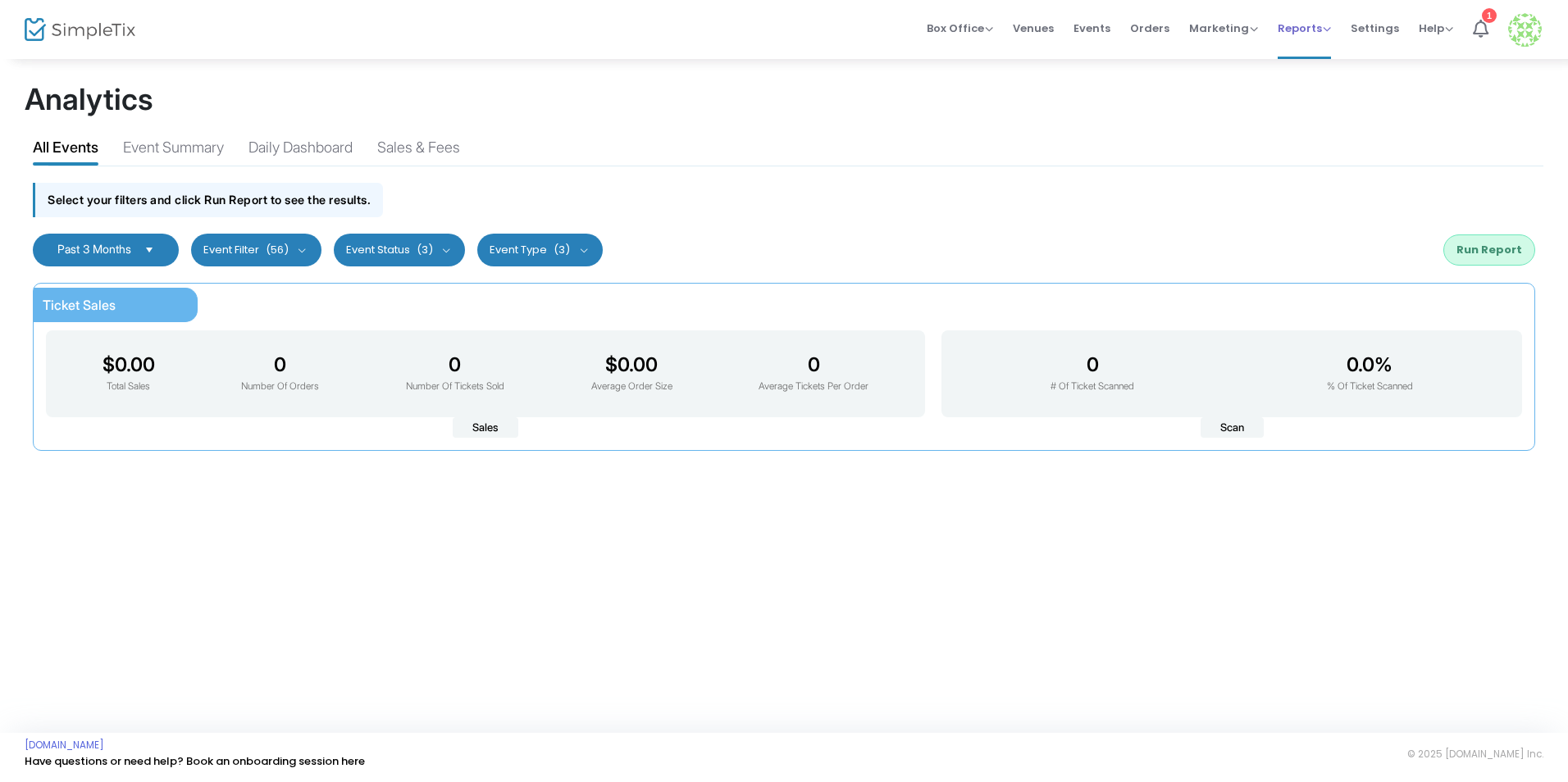
click at [1300, 21] on div "Reports Analytics Sales Reports Download" at bounding box center [1304, 29] width 54 height 16
click at [1313, 35] on span "Reports" at bounding box center [1304, 28] width 54 height 16
click at [1309, 91] on li "Sales Reports" at bounding box center [1331, 87] width 106 height 32
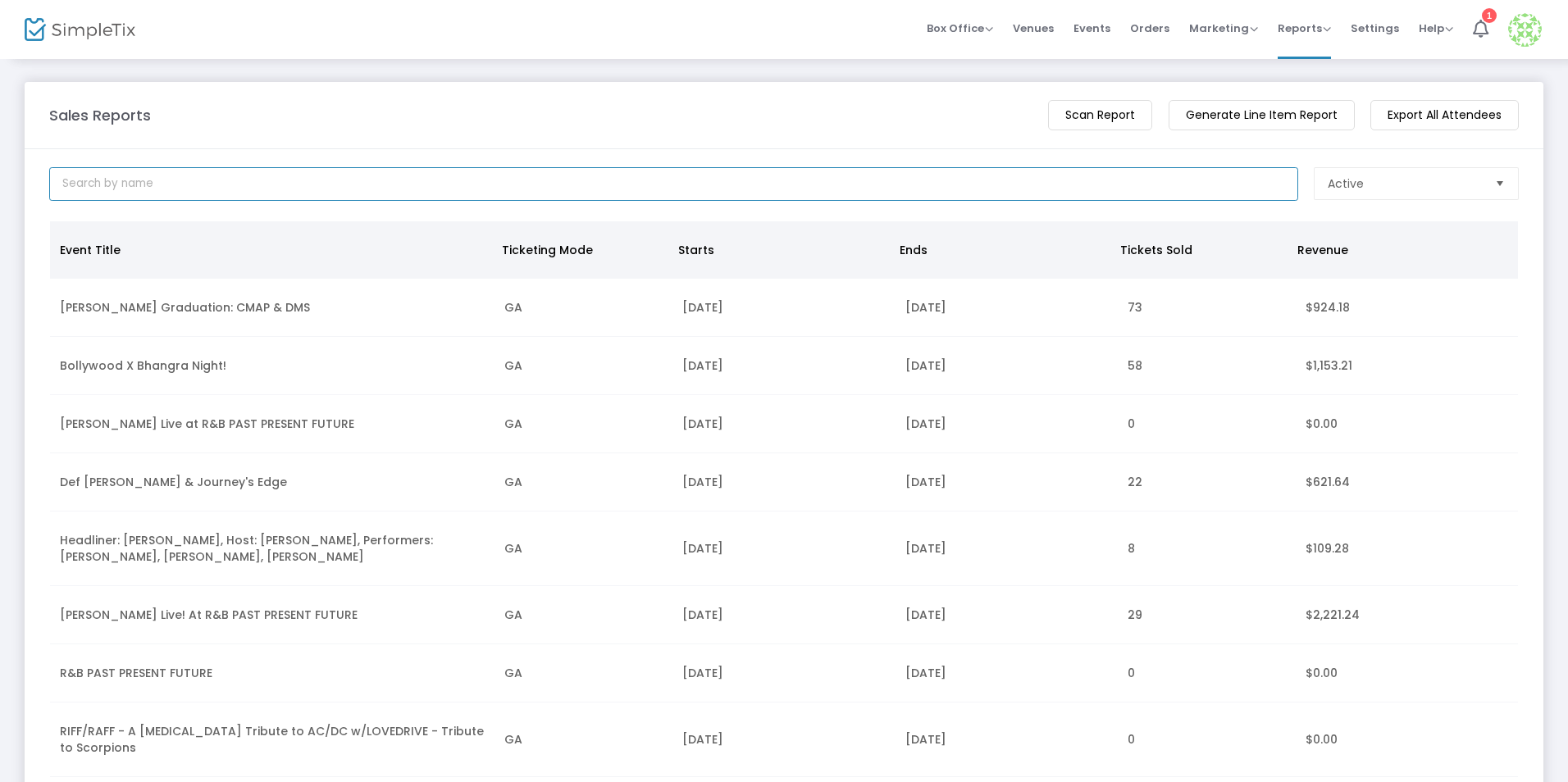
click at [180, 185] on input at bounding box center [674, 184] width 1249 height 34
type input "bolly"
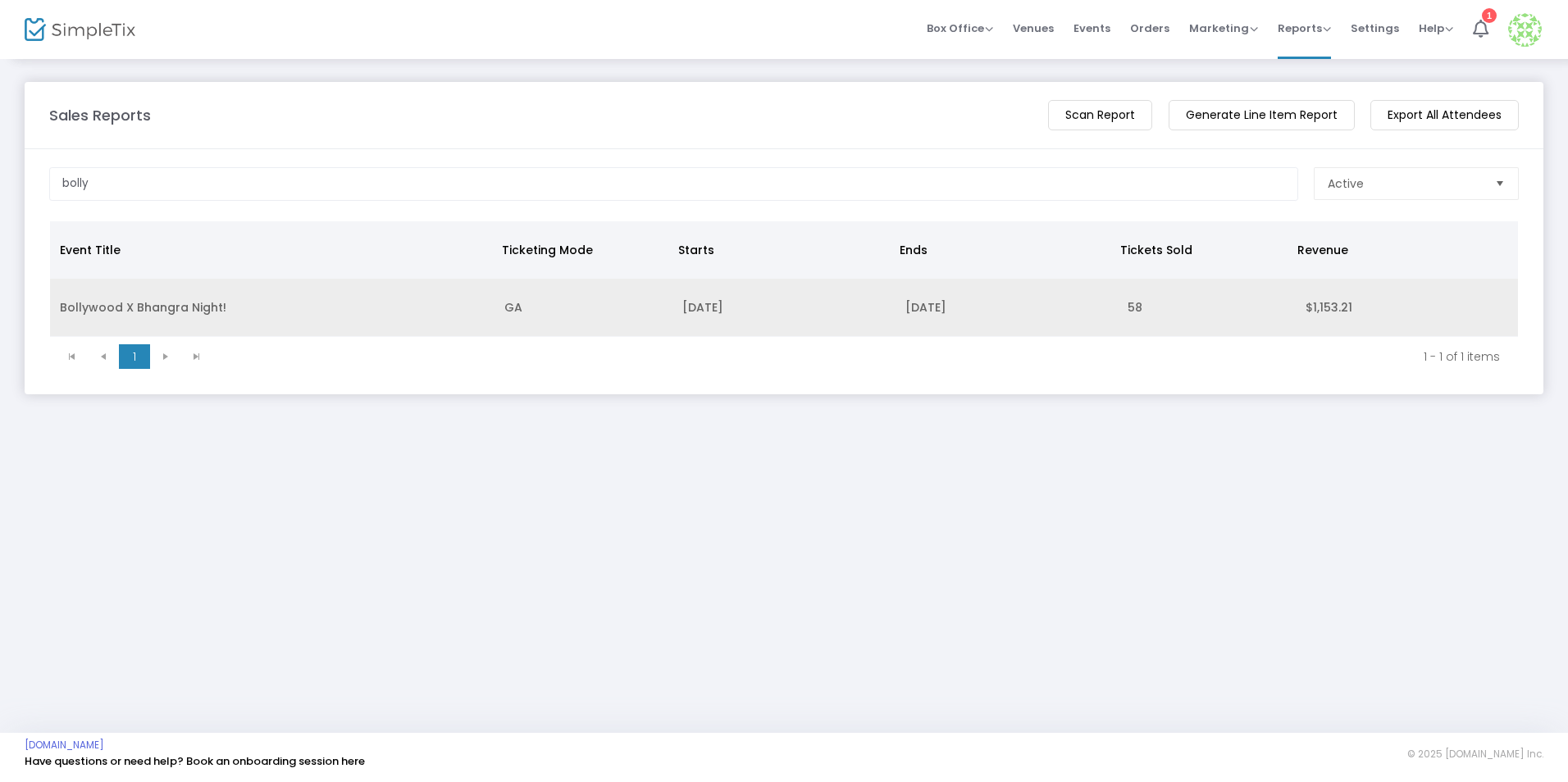
click at [249, 311] on td "Bollywood X Bhangra Night!" at bounding box center [273, 308] width 445 height 58
